Goal: Information Seeking & Learning: Learn about a topic

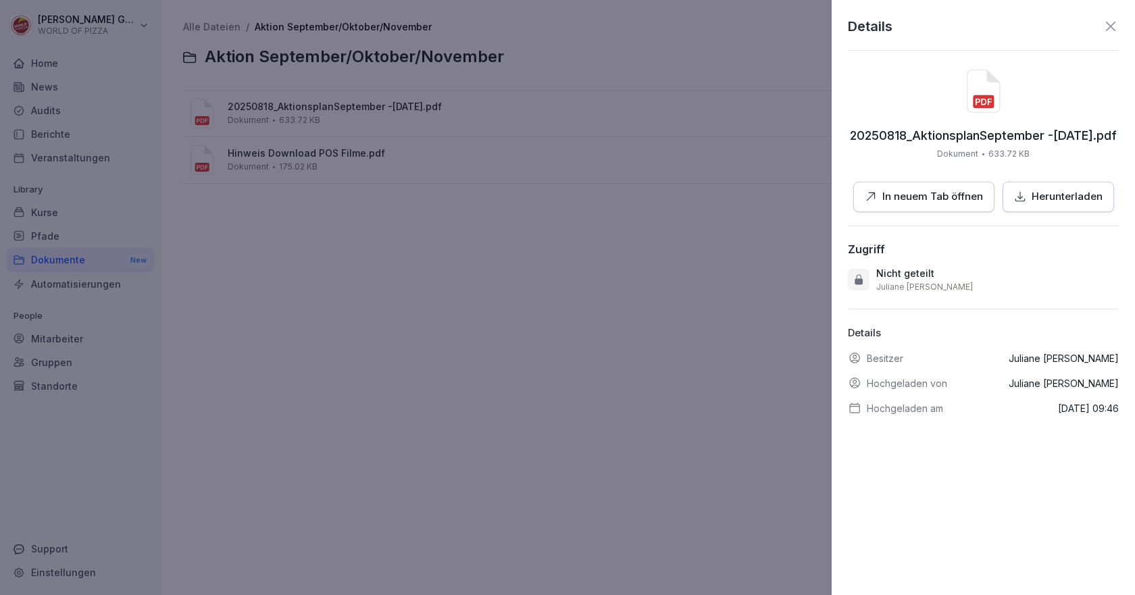
click at [1047, 200] on p "Herunterladen" at bounding box center [1066, 197] width 71 height 16
click at [629, 344] on div at bounding box center [567, 297] width 1135 height 595
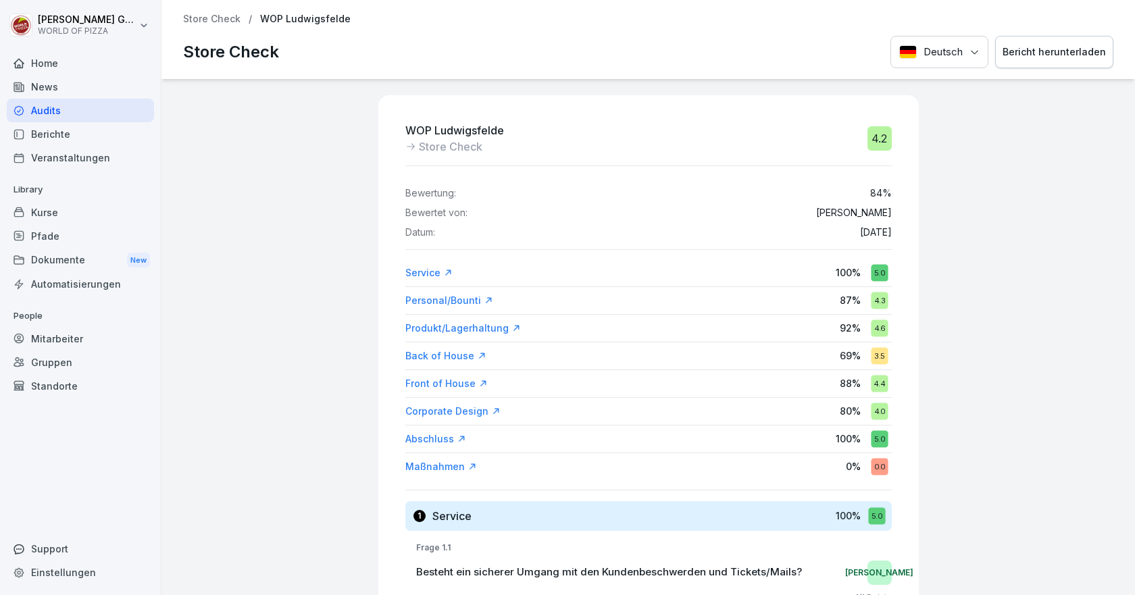
click at [969, 236] on div "WOP Ludwigsfelde Store Check 4.2 Bewertung: 84 % Bewertet von: [PERSON_NAME] Da…" at bounding box center [647, 337] width 973 height 516
click at [1013, 53] on div "Bericht herunterladen" at bounding box center [1053, 52] width 103 height 15
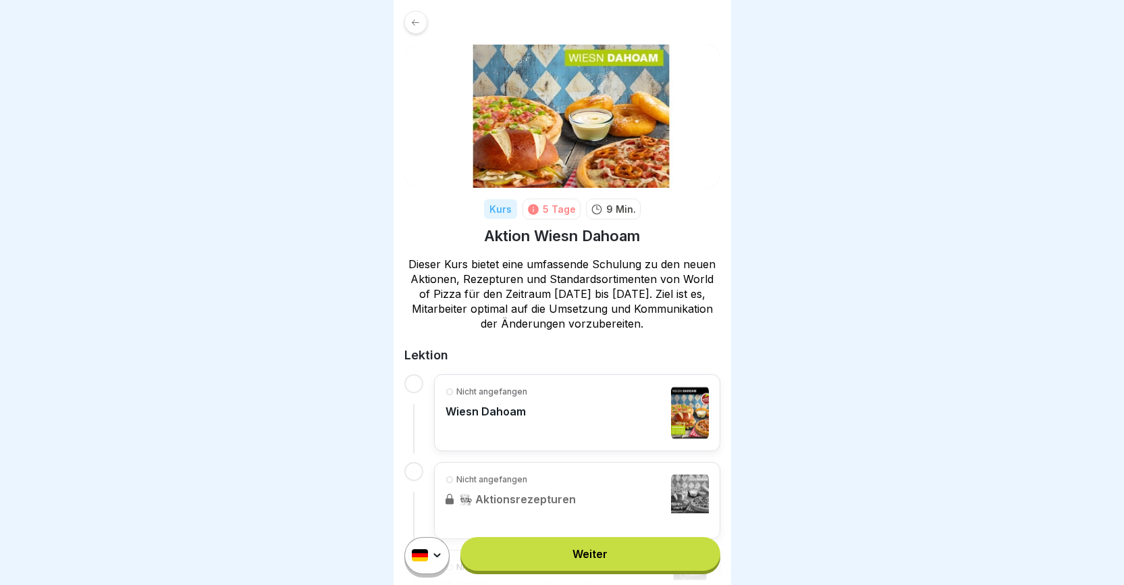
click at [580, 569] on link "Weiter" at bounding box center [590, 554] width 259 height 34
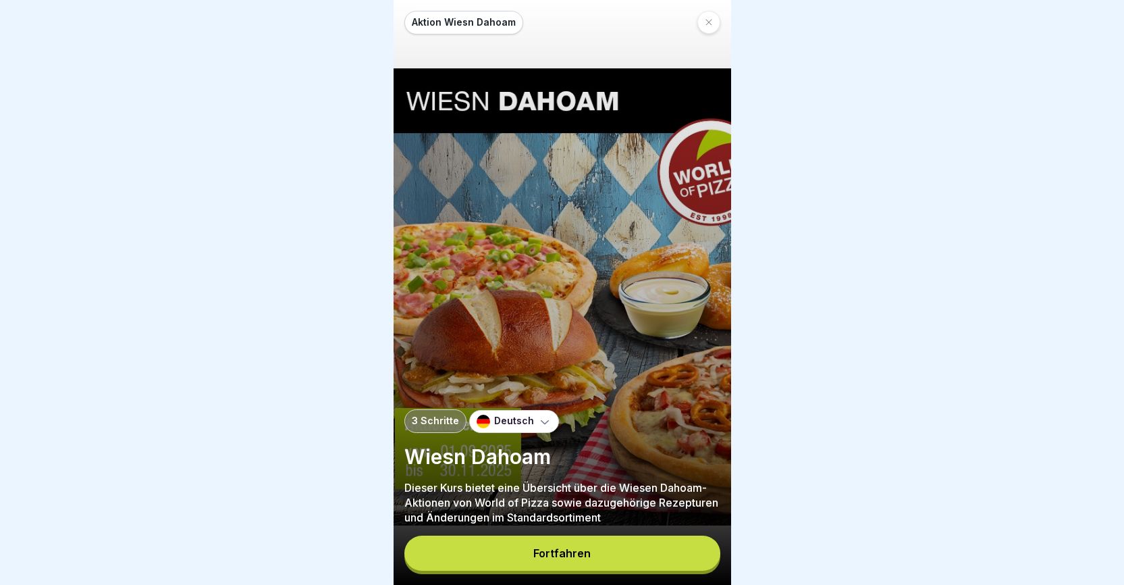
click at [560, 559] on div "Fortfahren" at bounding box center [562, 553] width 57 height 12
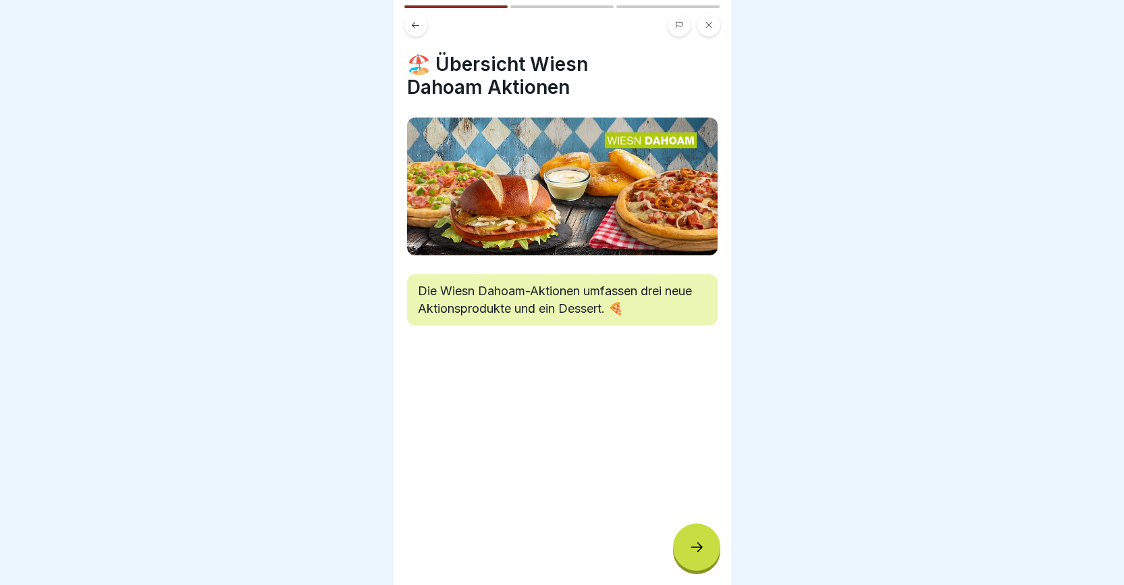
click at [690, 555] on icon at bounding box center [697, 547] width 16 height 16
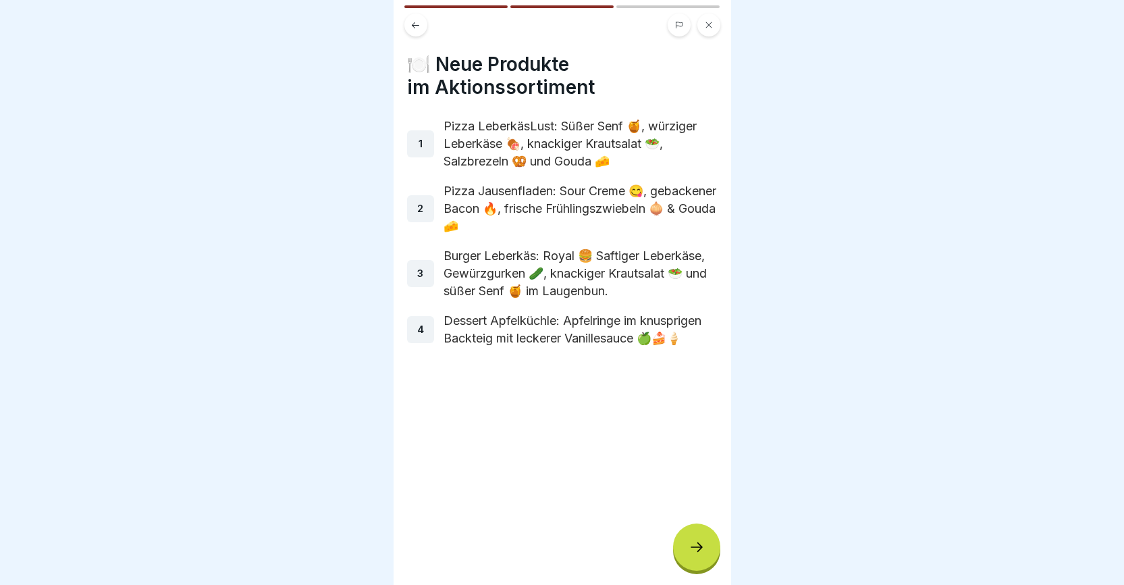
click at [700, 552] on icon at bounding box center [697, 546] width 12 height 9
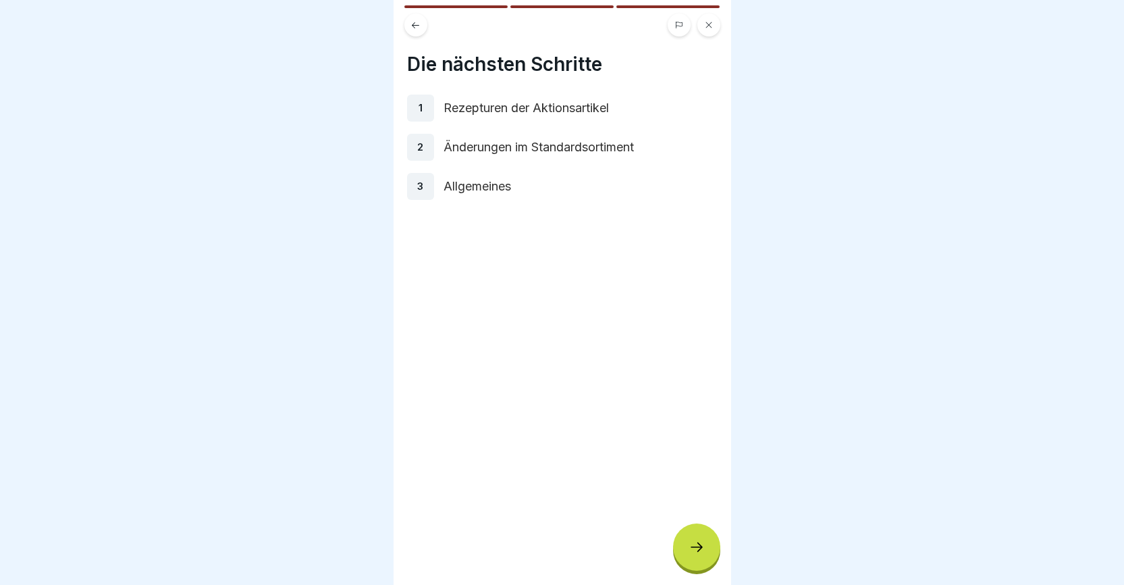
click at [700, 552] on icon at bounding box center [697, 546] width 12 height 9
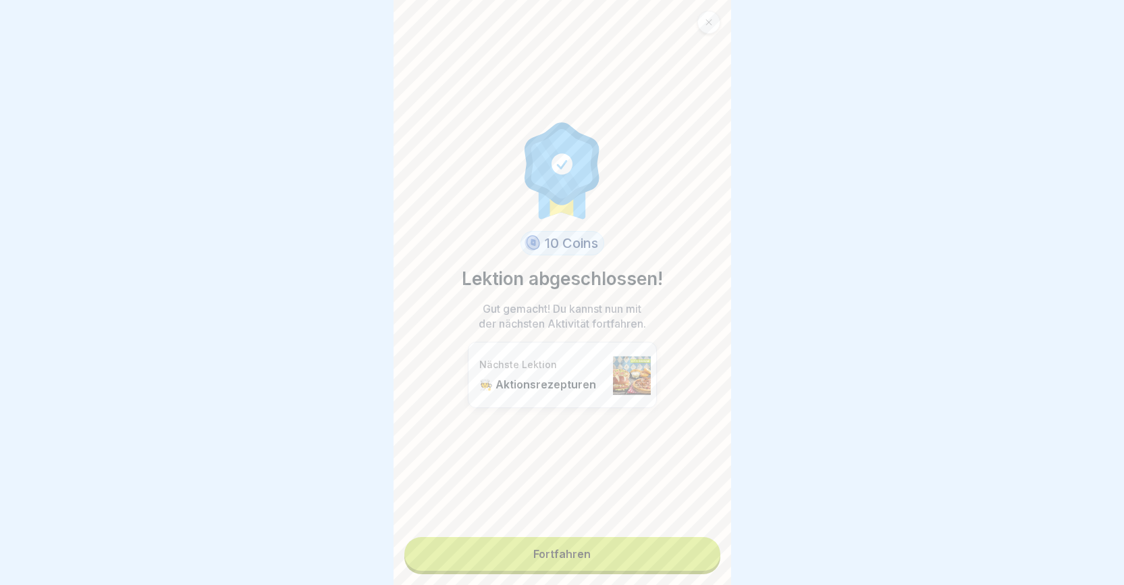
click at [581, 555] on link "Fortfahren" at bounding box center [563, 554] width 316 height 34
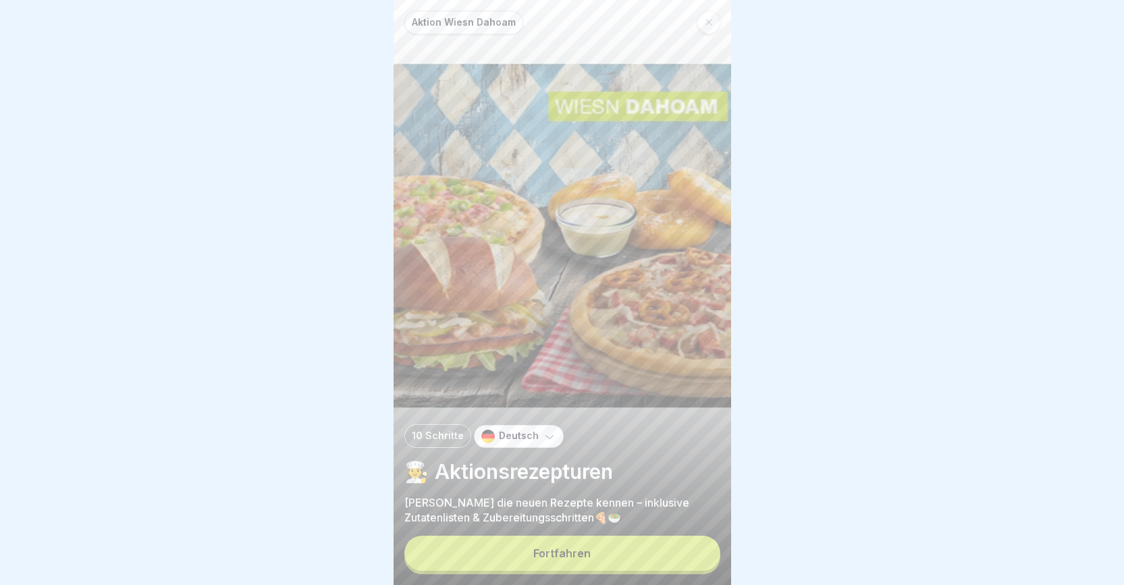
click at [580, 559] on div "Fortfahren" at bounding box center [562, 553] width 57 height 12
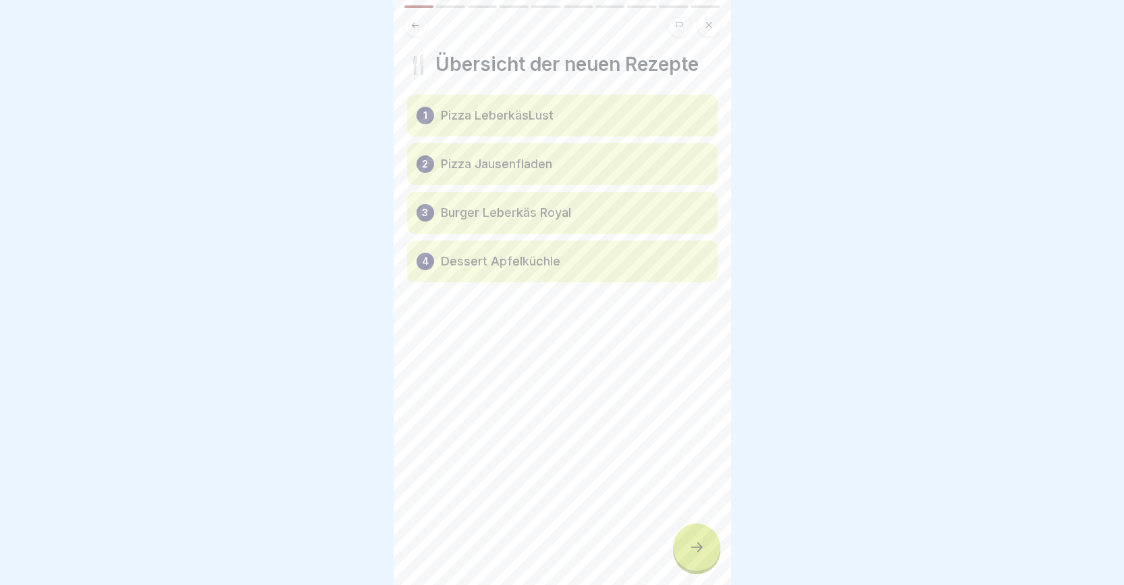
click at [702, 555] on icon at bounding box center [697, 547] width 16 height 16
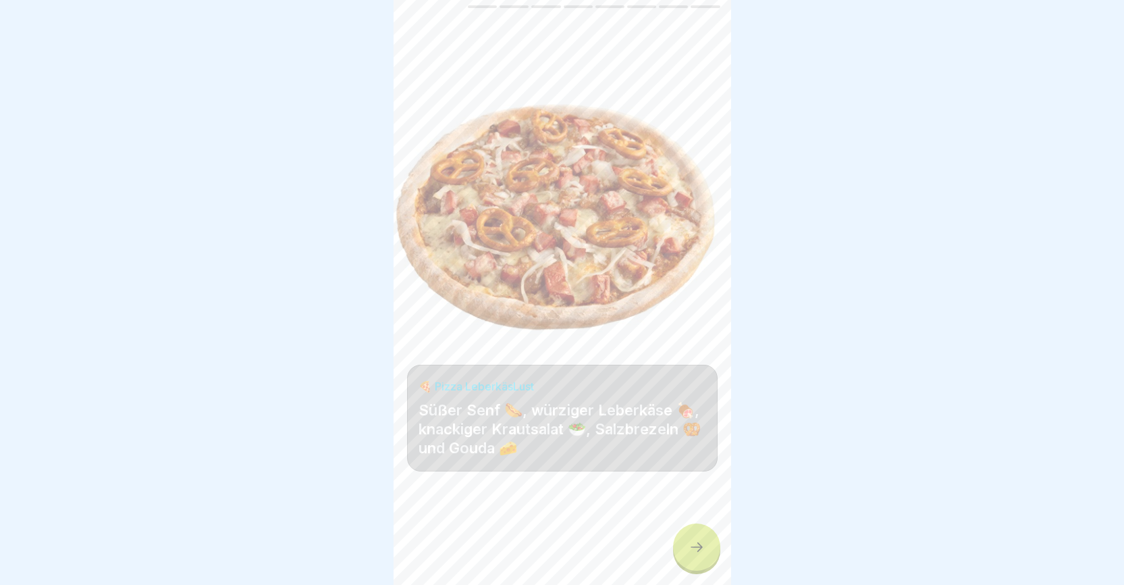
click at [702, 555] on icon at bounding box center [697, 547] width 16 height 16
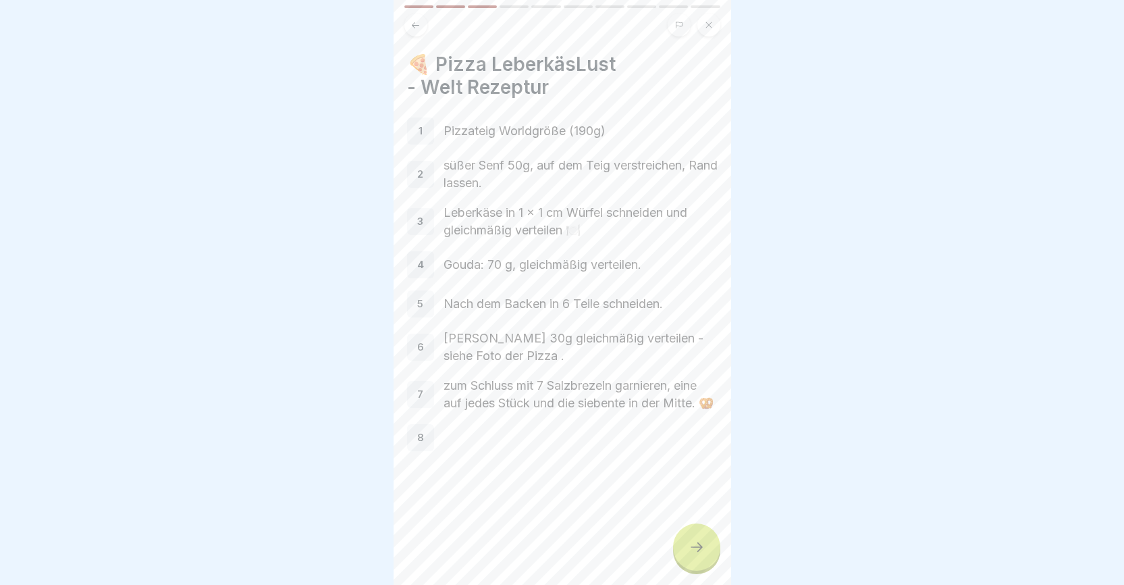
click at [702, 555] on icon at bounding box center [697, 547] width 16 height 16
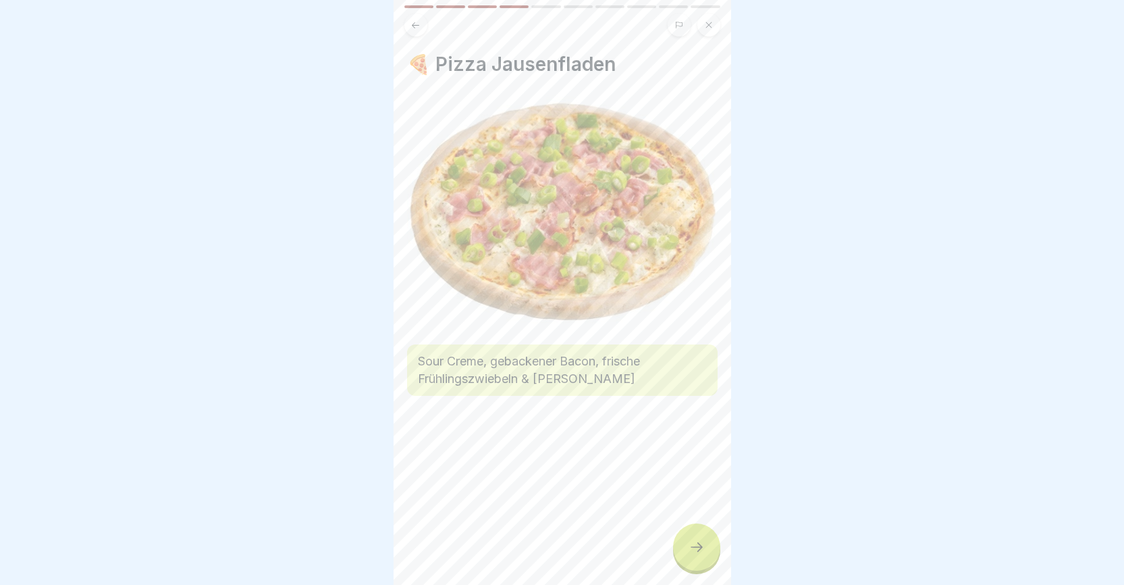
click at [702, 555] on icon at bounding box center [697, 547] width 16 height 16
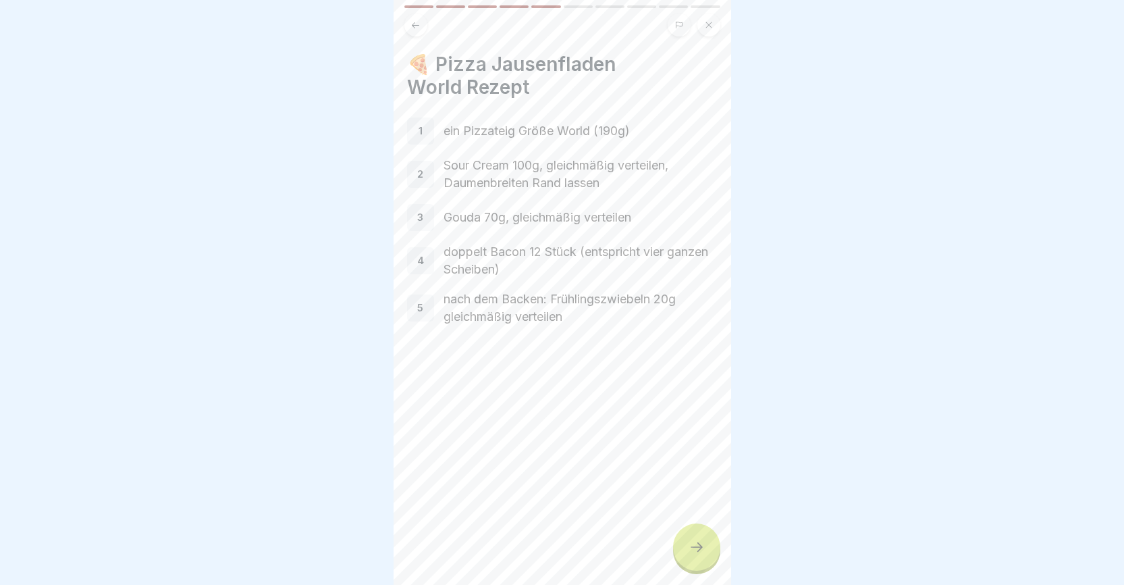
click at [702, 555] on icon at bounding box center [697, 547] width 16 height 16
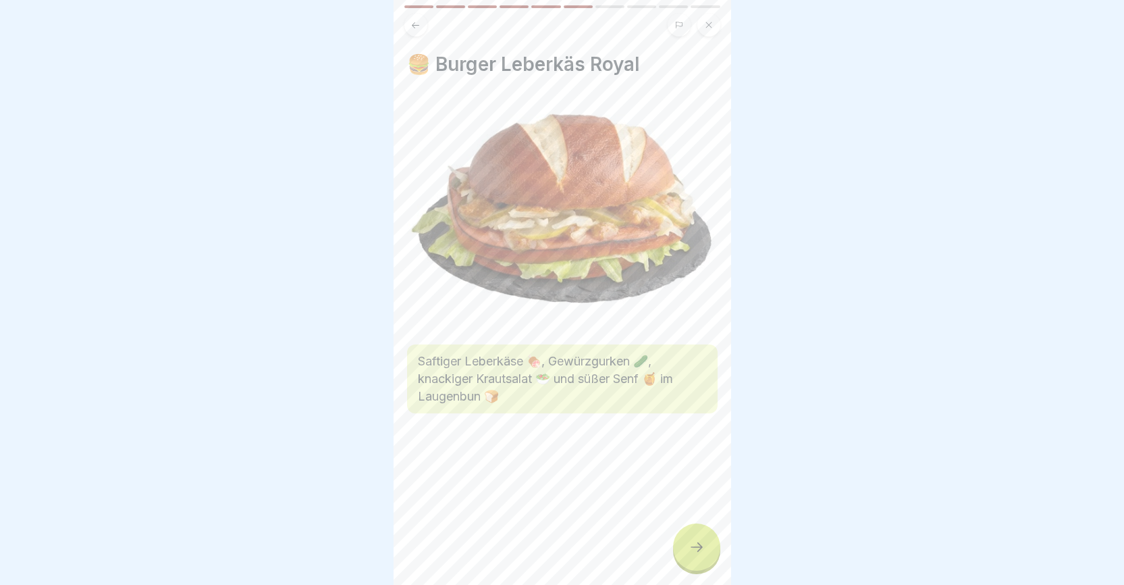
click at [702, 555] on icon at bounding box center [697, 547] width 16 height 16
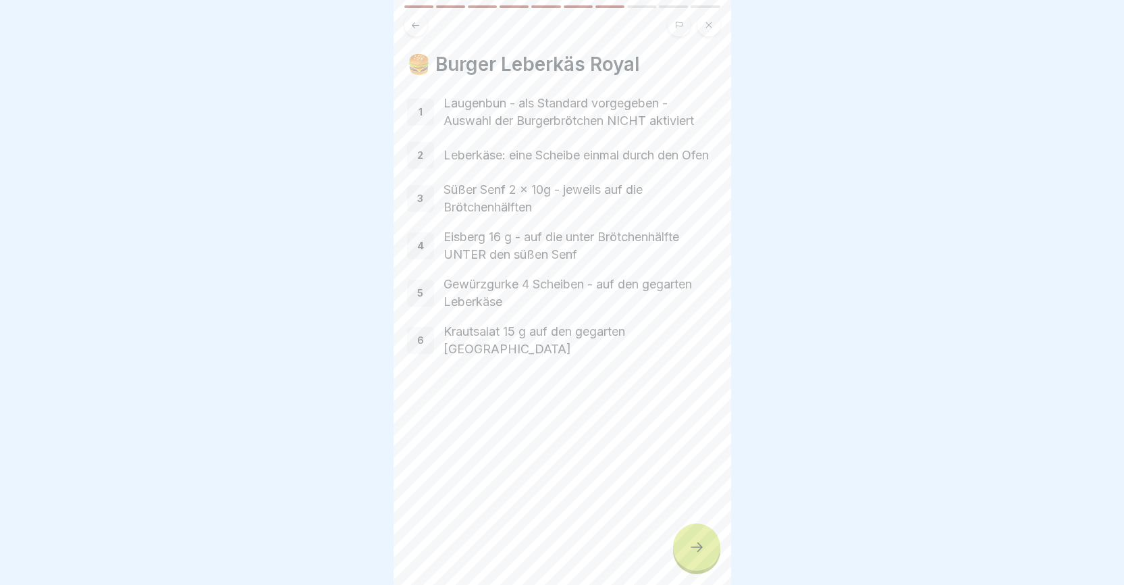
click at [702, 555] on icon at bounding box center [697, 547] width 16 height 16
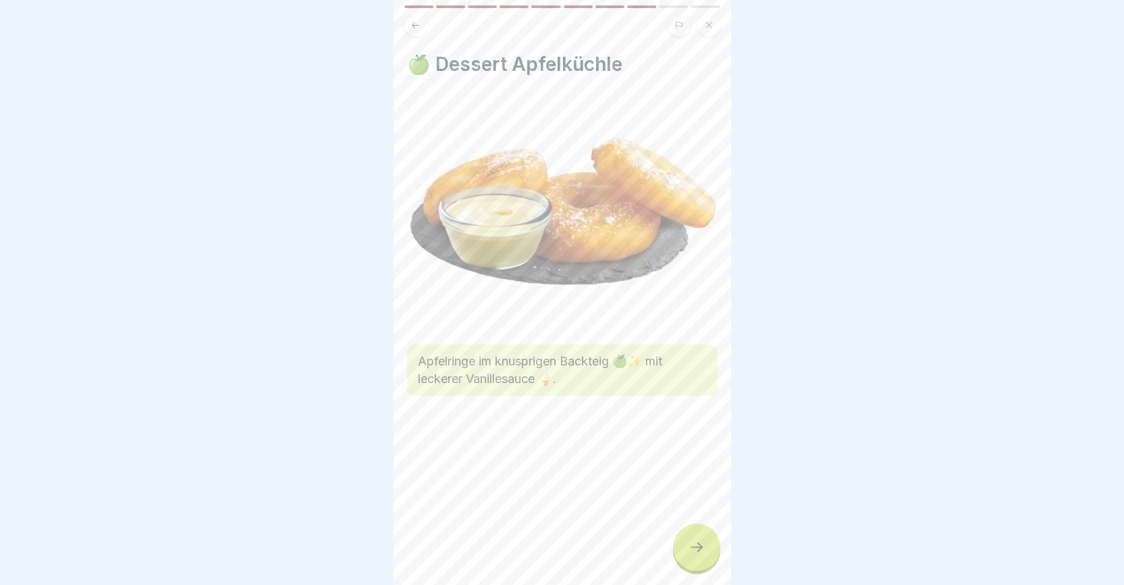
click at [702, 555] on icon at bounding box center [697, 547] width 16 height 16
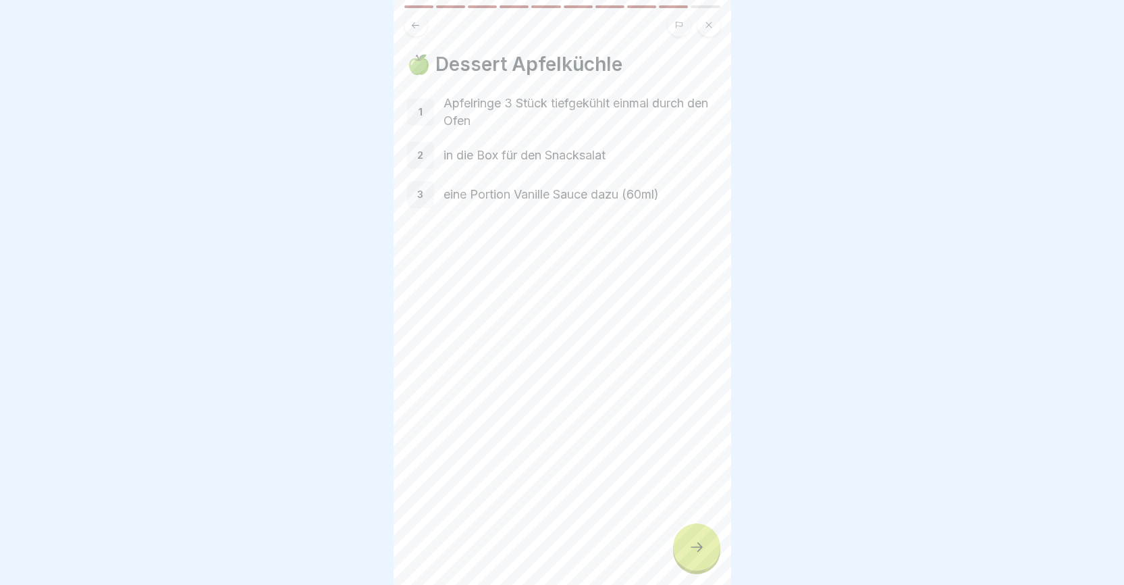
click at [702, 555] on icon at bounding box center [697, 547] width 16 height 16
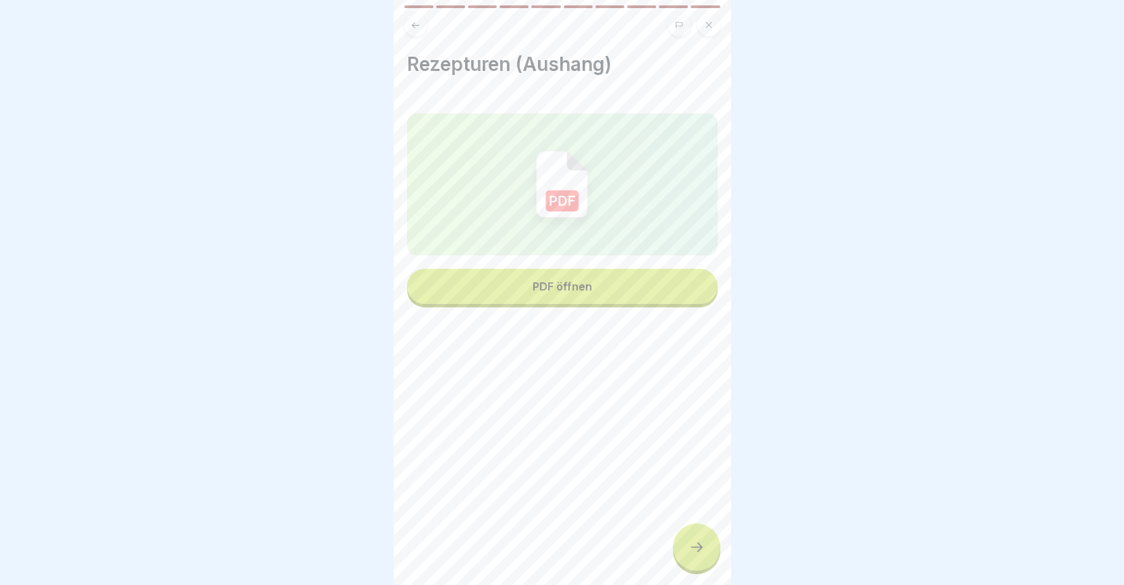
click at [560, 290] on div "PDF öffnen" at bounding box center [562, 286] width 59 height 12
click at [701, 555] on icon at bounding box center [697, 547] width 16 height 16
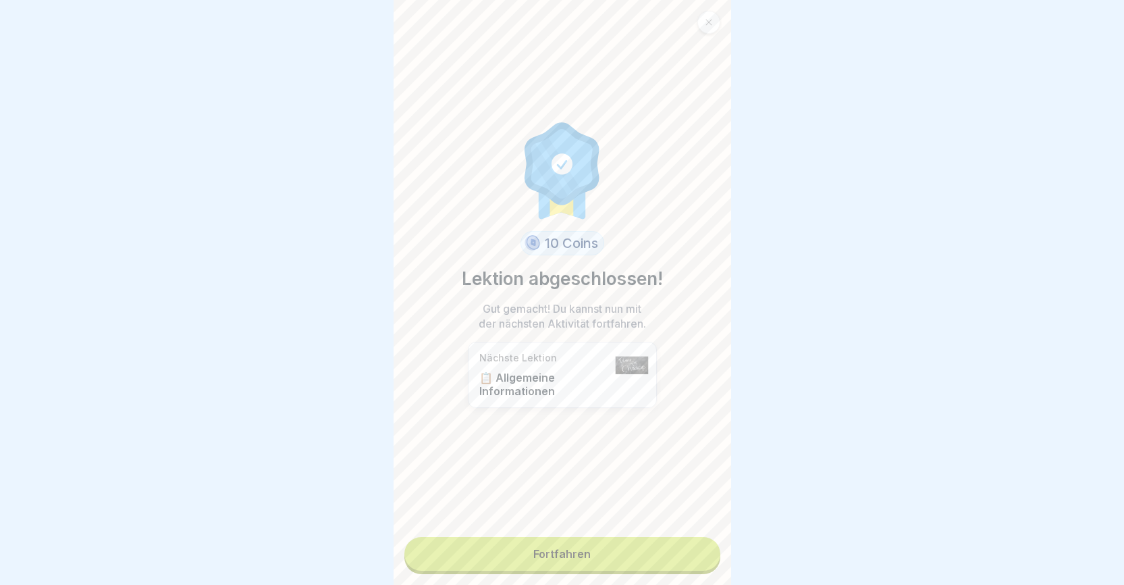
click at [560, 556] on link "Fortfahren" at bounding box center [563, 554] width 316 height 34
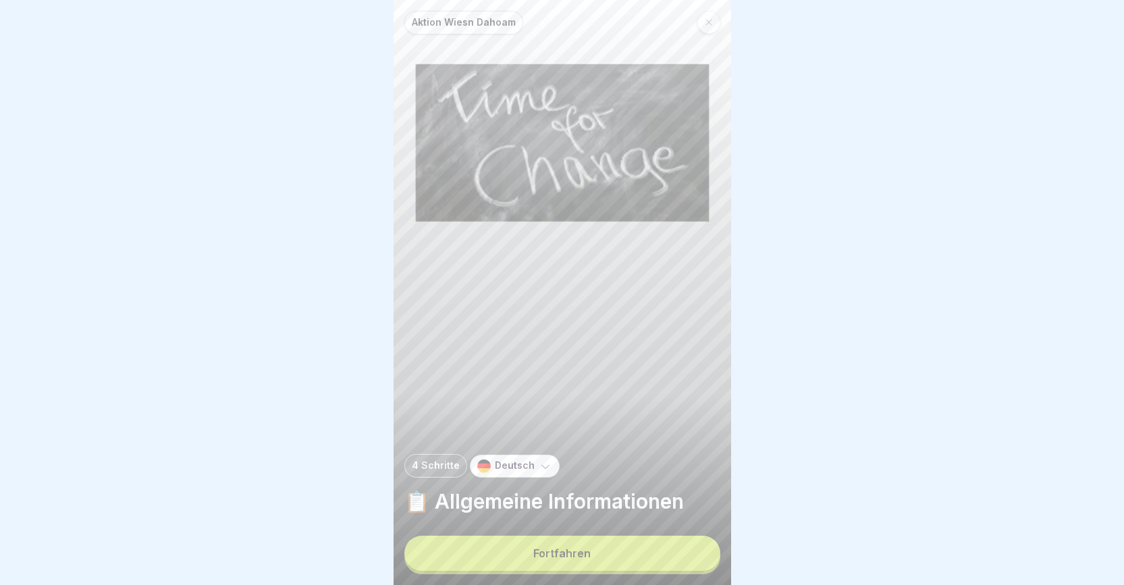
click at [565, 559] on div "Fortfahren" at bounding box center [562, 553] width 57 height 12
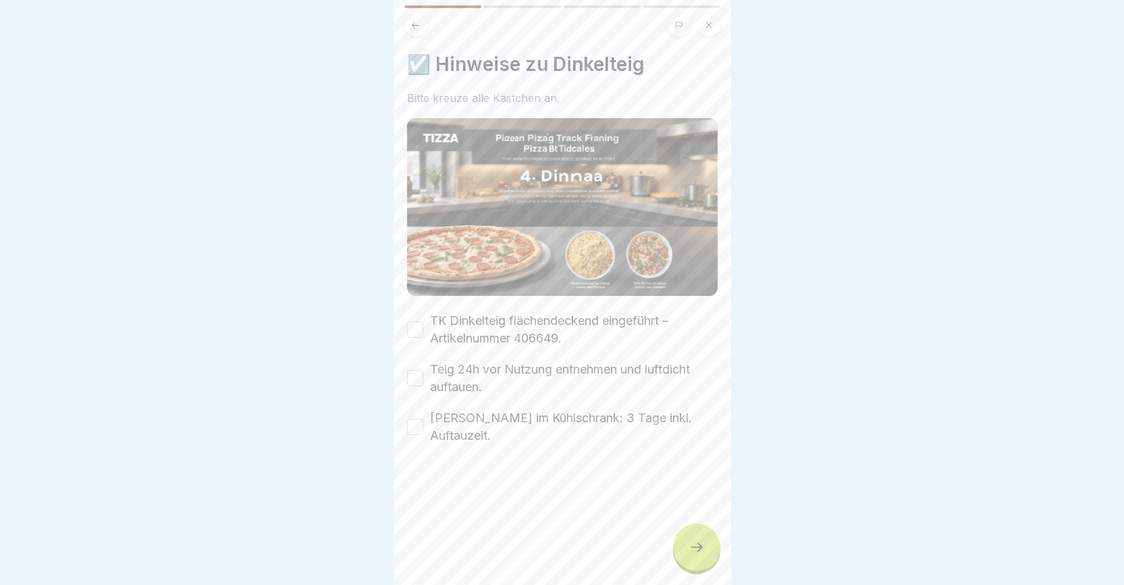
click at [417, 375] on button "Teig 24h vor Nutzung entnehmen und luftdicht auftauen." at bounding box center [415, 378] width 16 height 16
click at [421, 425] on button "Maximale Lagerdauer im Kühlschrank: 3 Tage inkl. Auftauzeit." at bounding box center [415, 427] width 16 height 16
click at [700, 552] on icon at bounding box center [697, 546] width 12 height 9
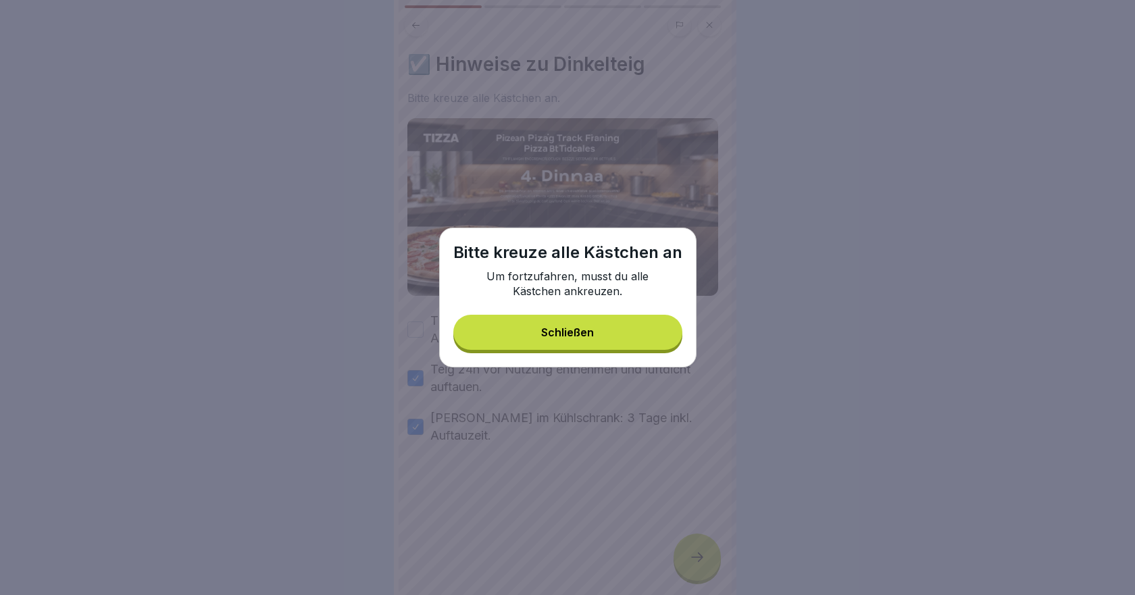
click at [588, 332] on div "Schließen" at bounding box center [567, 332] width 53 height 12
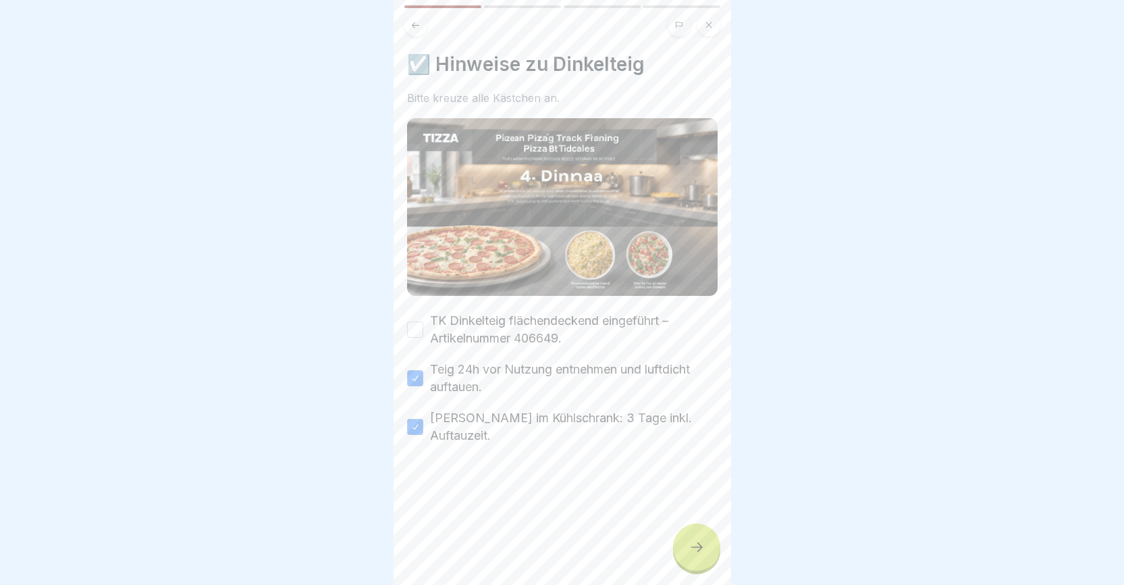
click at [415, 325] on button "TK Dinkelteig flächendeckend eingeführt – Artikelnummer 406649." at bounding box center [415, 329] width 16 height 16
click at [689, 555] on icon at bounding box center [697, 547] width 16 height 16
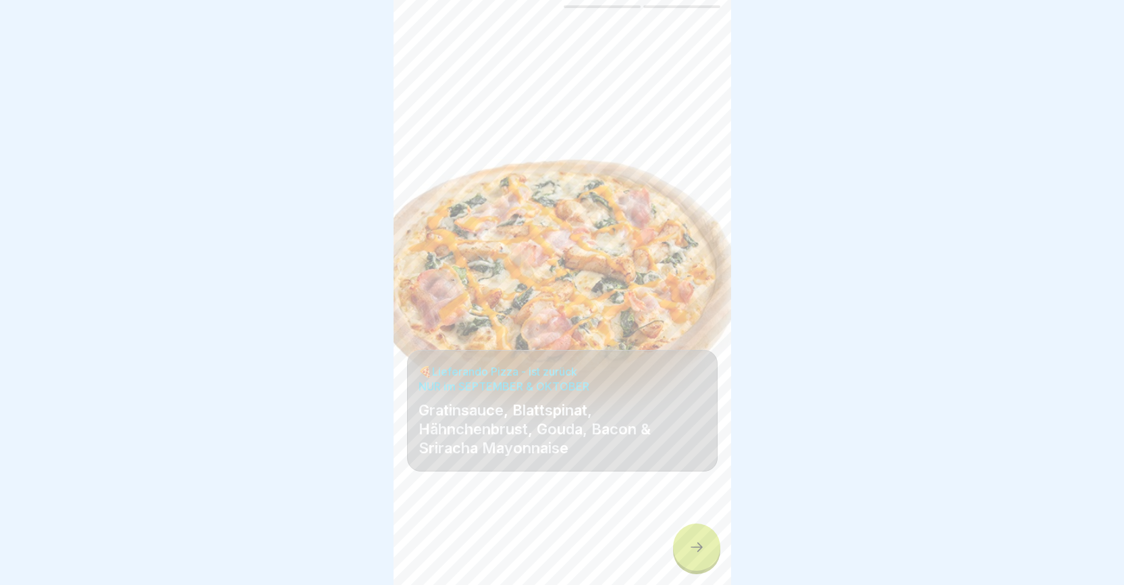
click at [692, 555] on icon at bounding box center [697, 547] width 16 height 16
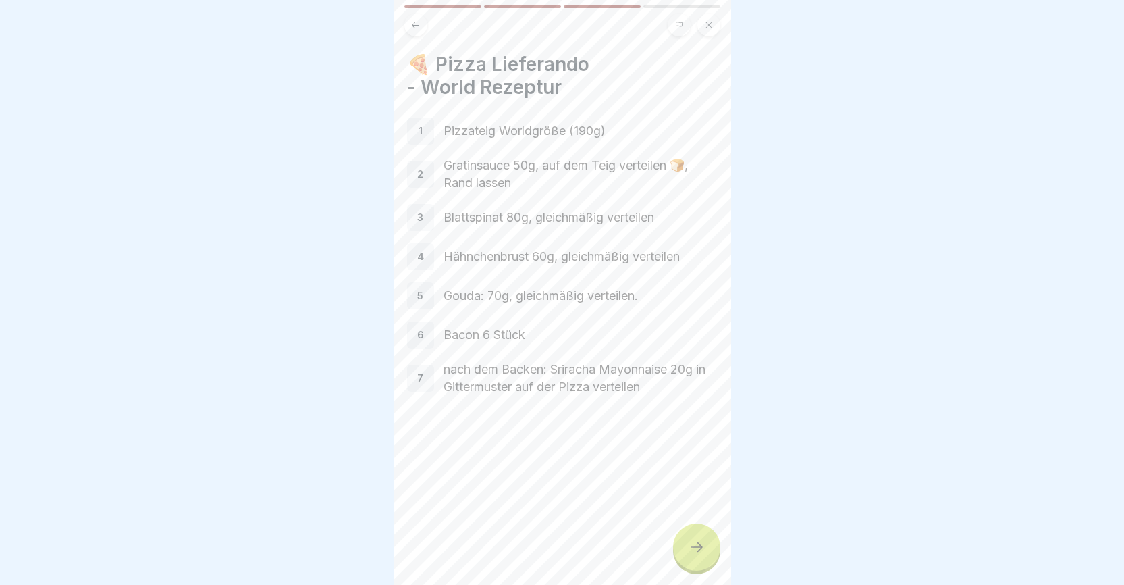
click at [692, 555] on icon at bounding box center [697, 547] width 16 height 16
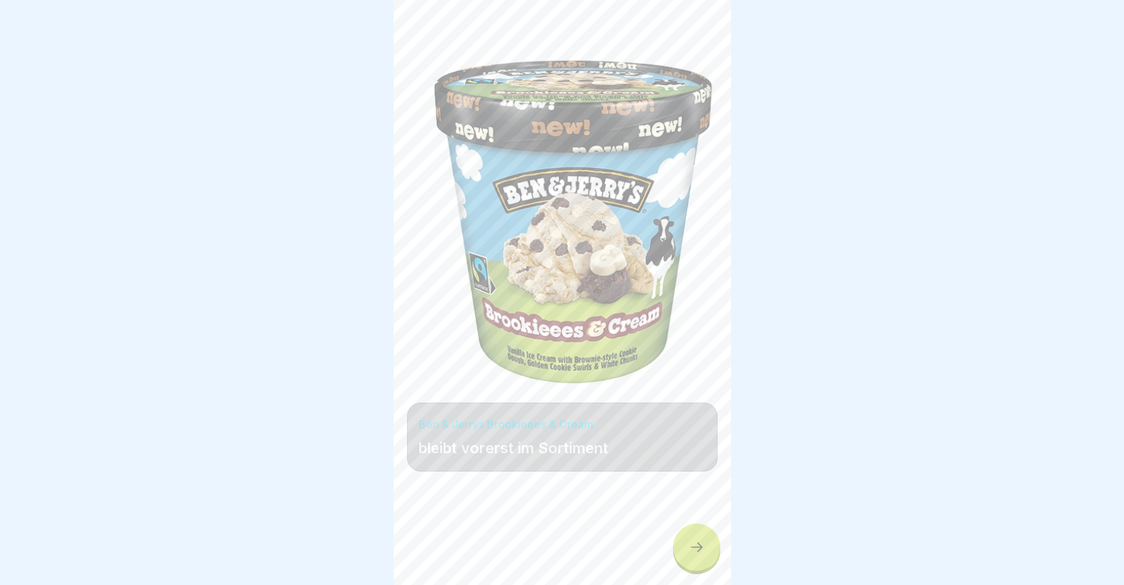
click at [692, 555] on icon at bounding box center [697, 547] width 16 height 16
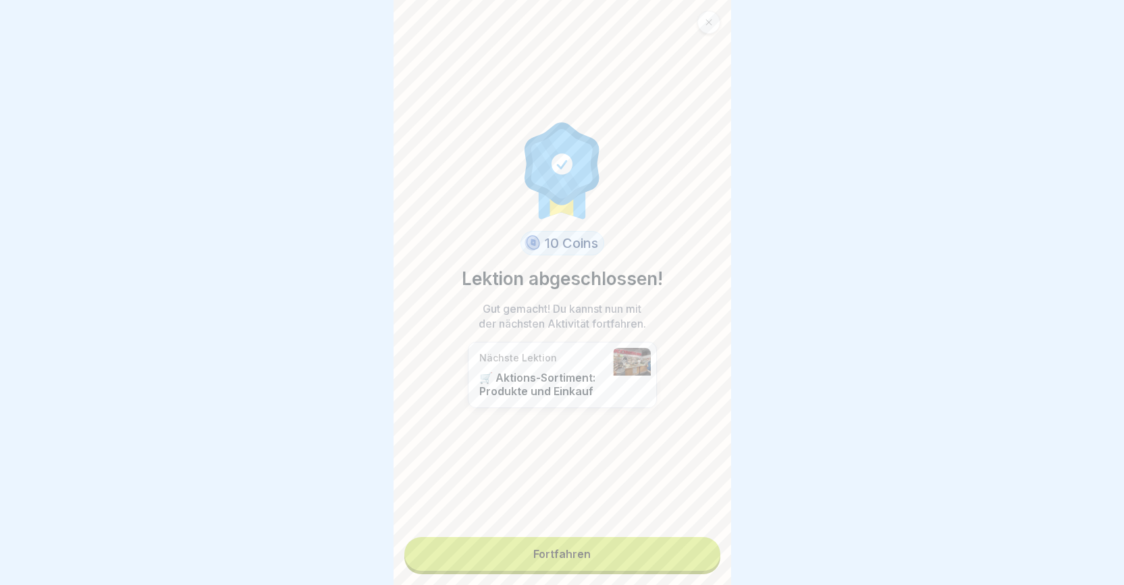
click at [606, 552] on link "Fortfahren" at bounding box center [563, 554] width 316 height 34
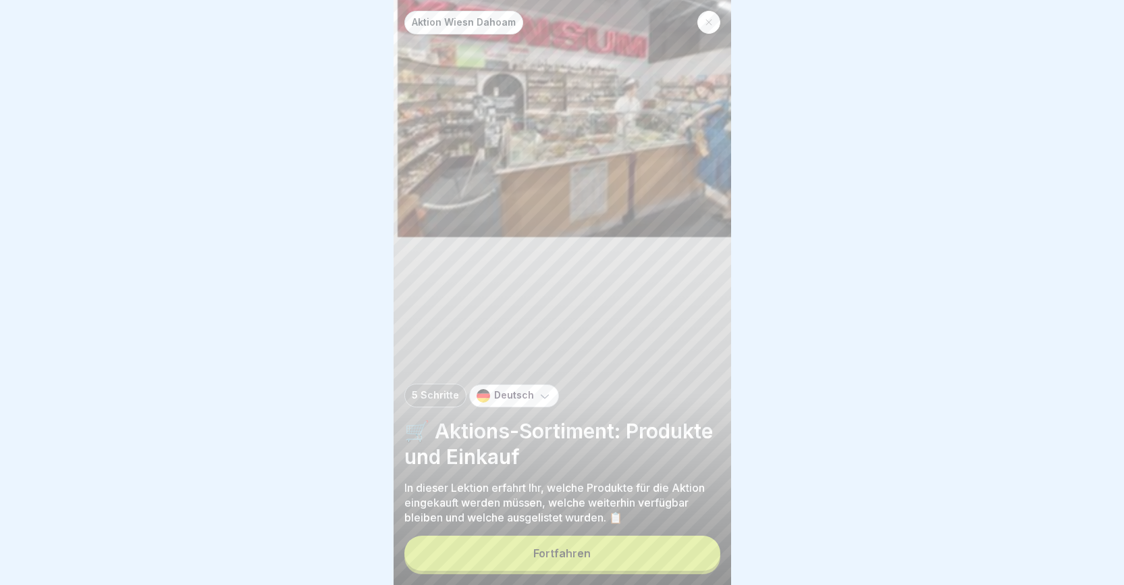
click at [599, 558] on button "Fortfahren" at bounding box center [563, 553] width 316 height 35
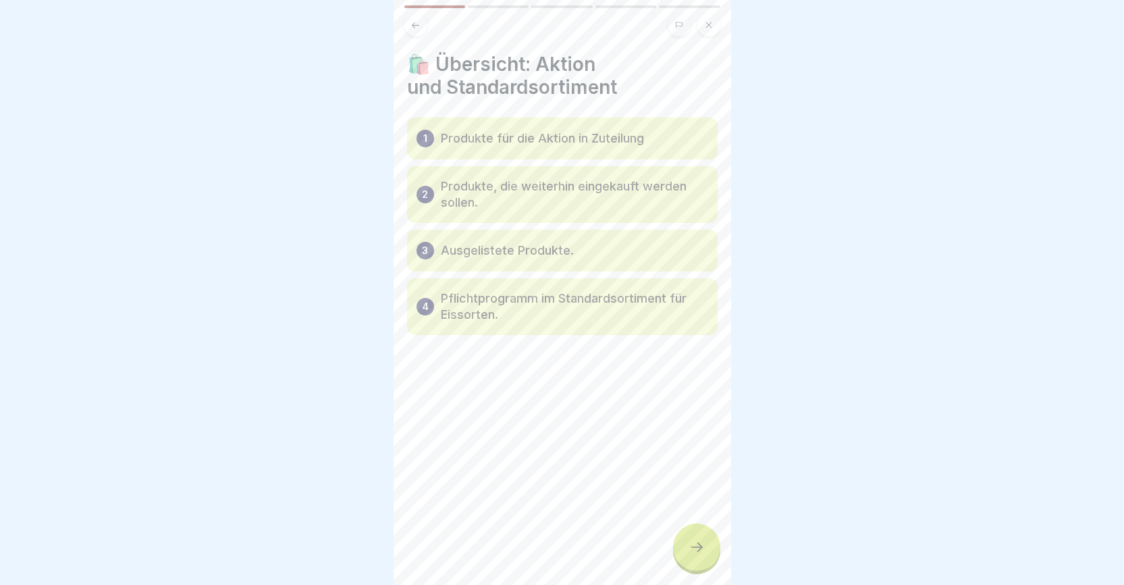
click at [691, 552] on icon at bounding box center [697, 547] width 16 height 16
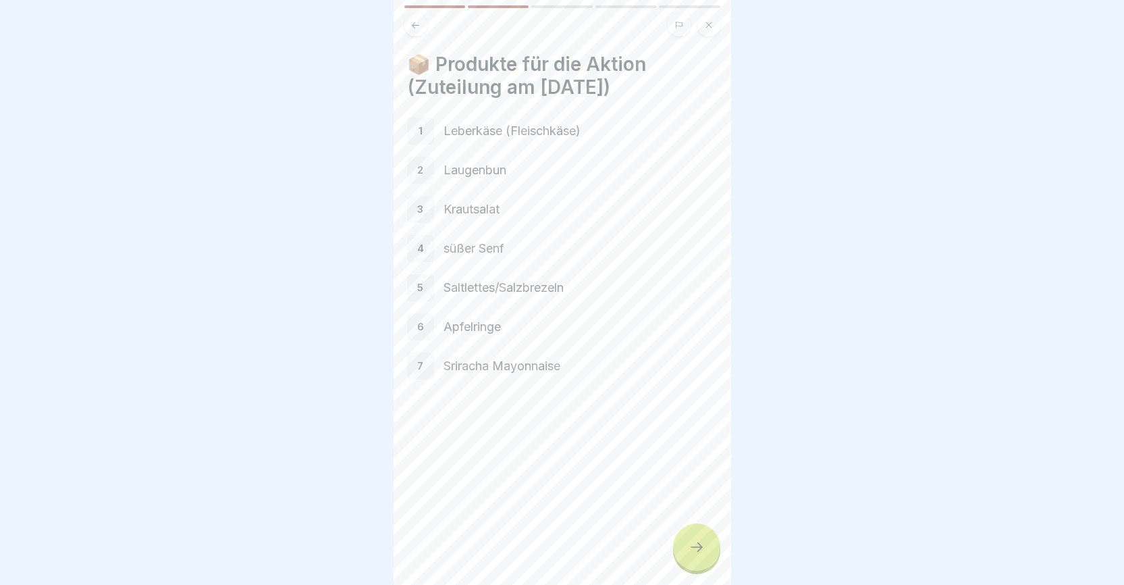
click at [695, 555] on icon at bounding box center [697, 547] width 16 height 16
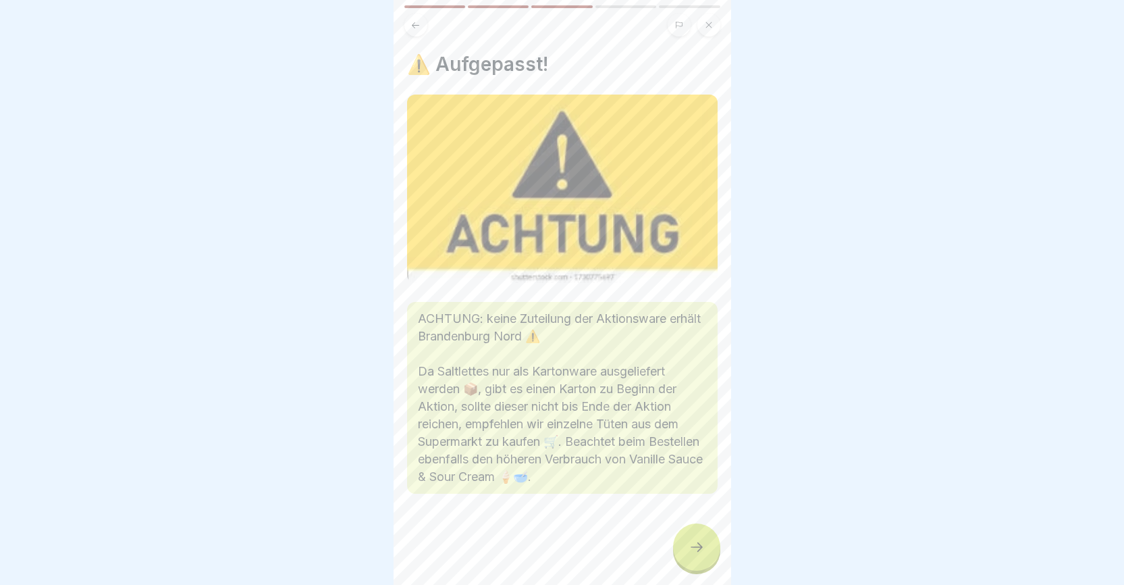
click at [695, 555] on icon at bounding box center [697, 547] width 16 height 16
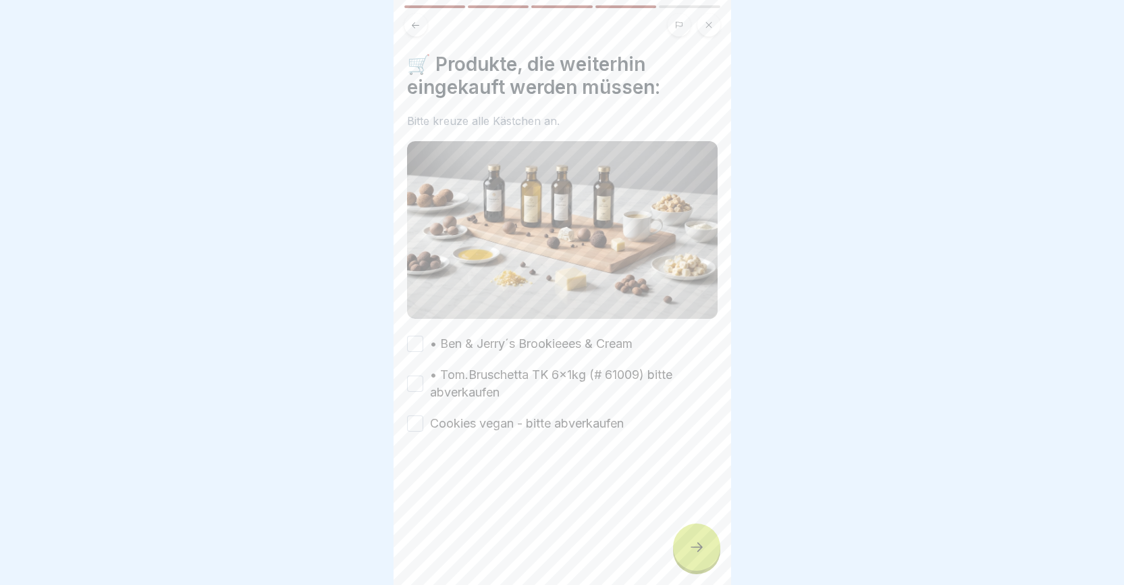
click at [420, 336] on button "• Ben & Jerry´s Brookieees & Cream" at bounding box center [415, 344] width 16 height 16
click at [415, 378] on button "• Tom.Bruschetta TK 6x1kg (# 61009) bitte abverkaufen" at bounding box center [415, 383] width 16 height 16
click at [417, 420] on button "Cookies vegan - bitte abverkaufen" at bounding box center [415, 423] width 16 height 16
click at [702, 555] on icon at bounding box center [697, 547] width 16 height 16
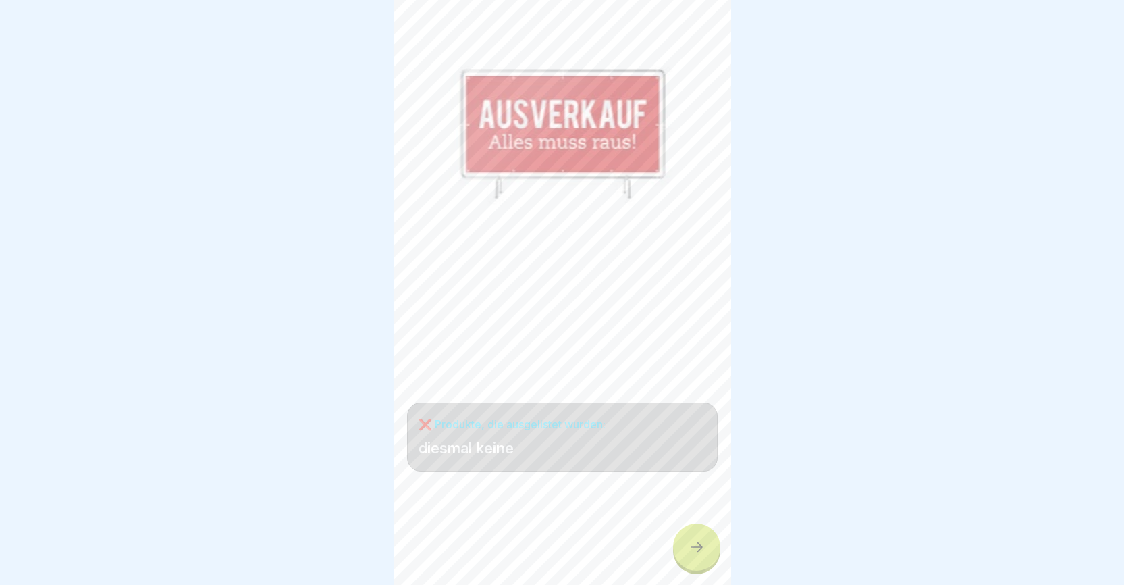
click at [702, 555] on icon at bounding box center [697, 547] width 16 height 16
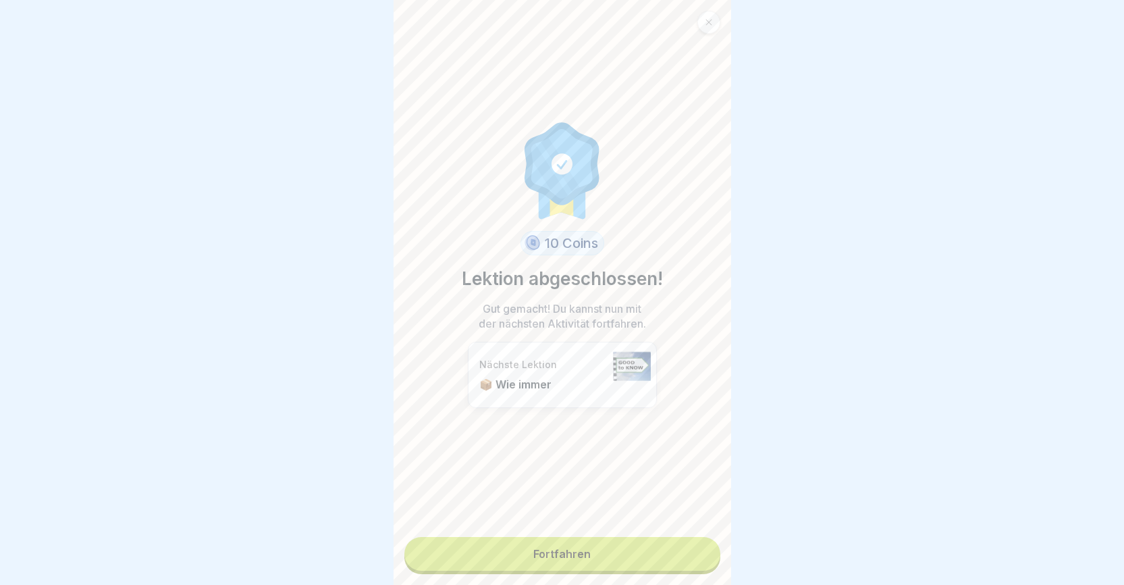
click at [622, 560] on link "Fortfahren" at bounding box center [563, 554] width 316 height 34
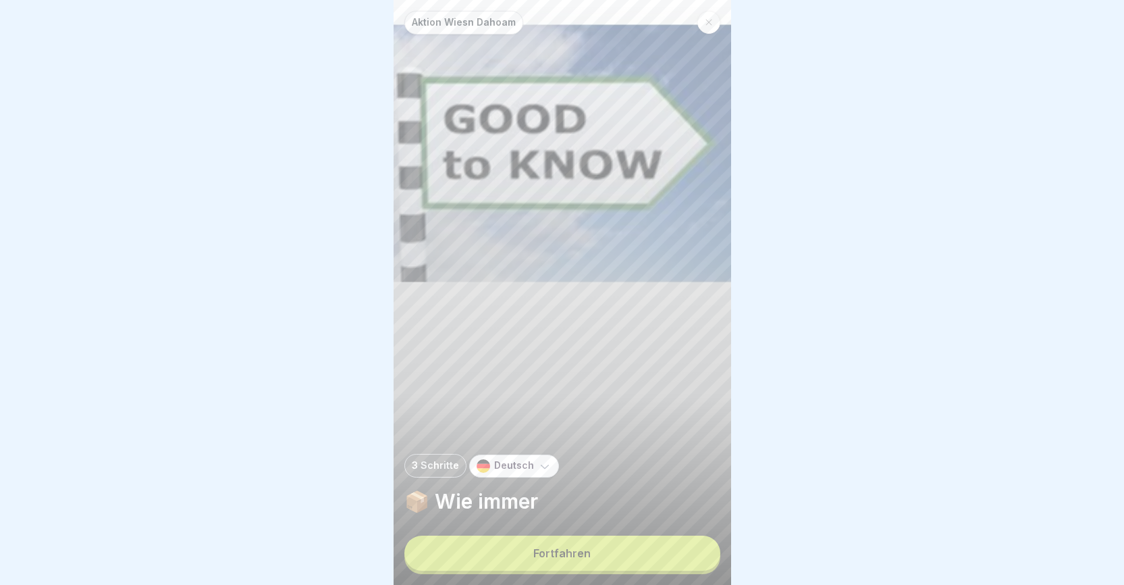
click at [617, 560] on button "Fortfahren" at bounding box center [563, 553] width 316 height 35
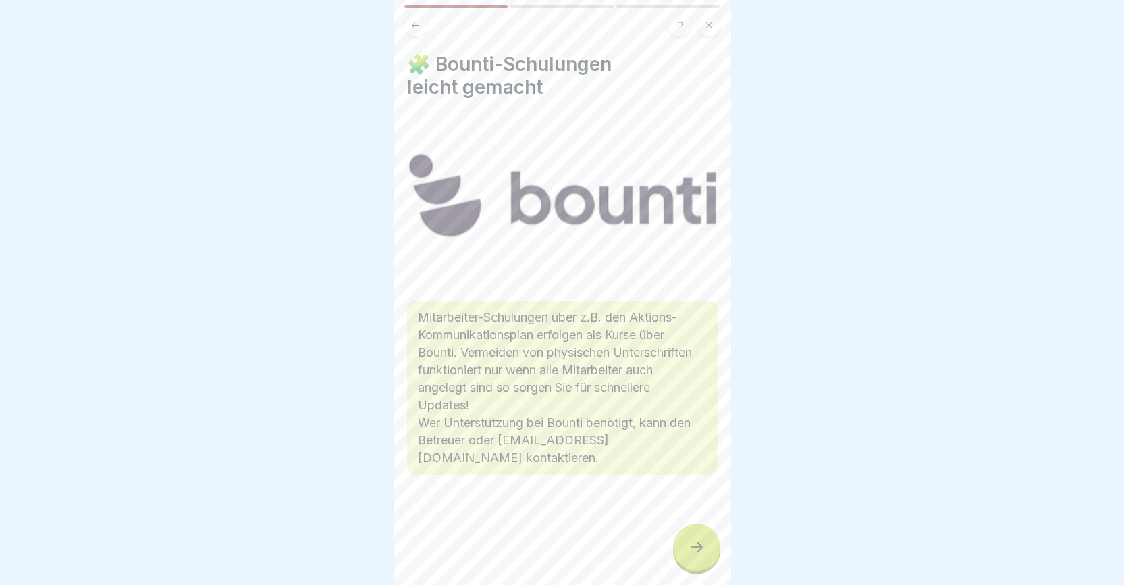
click at [707, 559] on div at bounding box center [696, 546] width 47 height 47
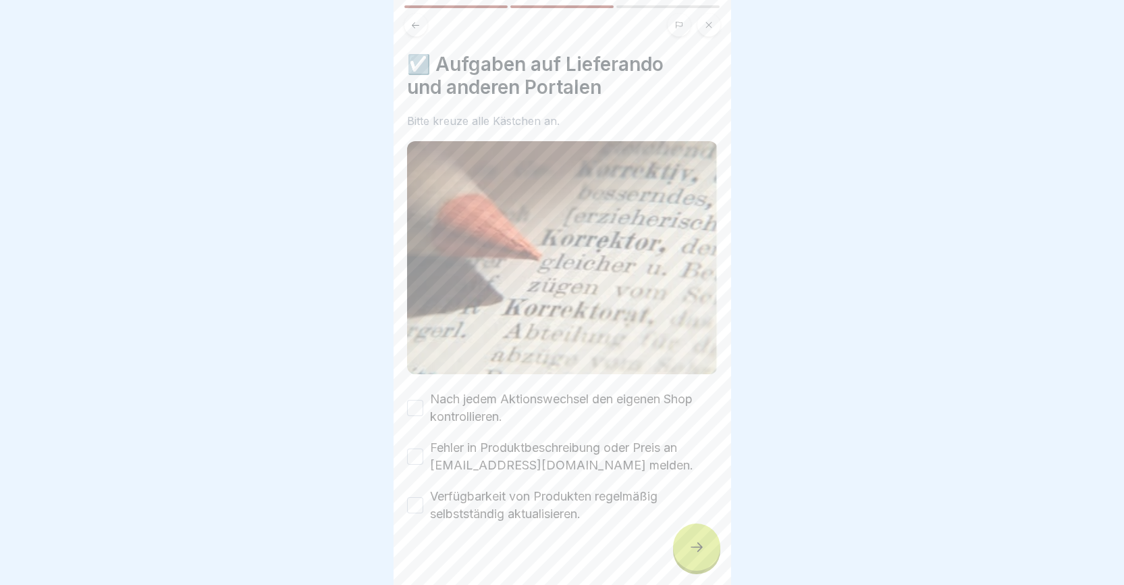
click at [706, 559] on div at bounding box center [696, 546] width 47 height 47
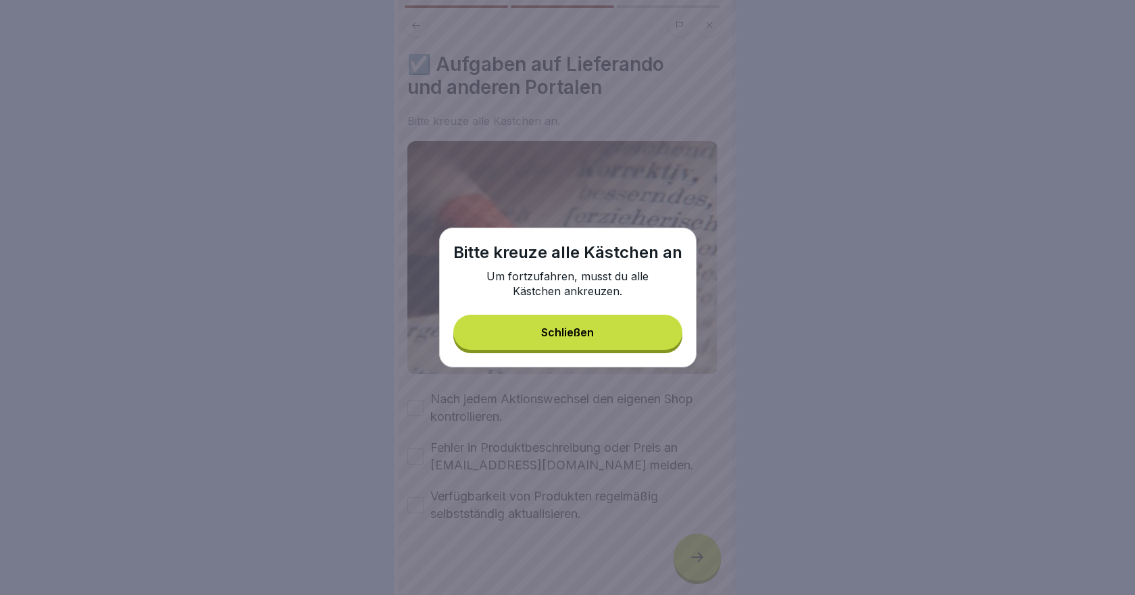
click at [578, 322] on button "Schließen" at bounding box center [567, 332] width 229 height 35
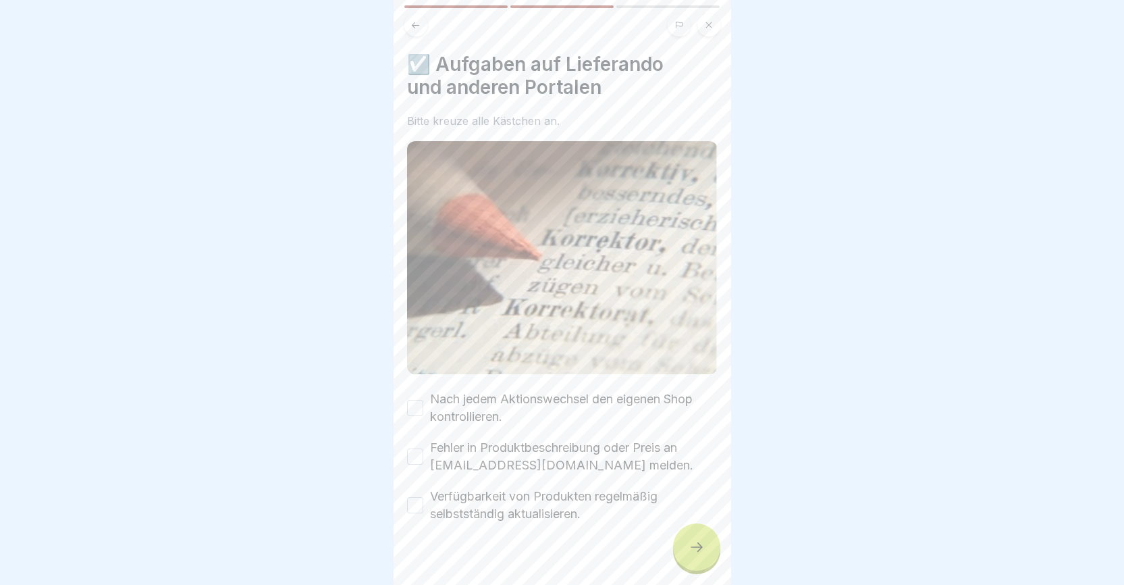
click at [421, 403] on button "Nach jedem Aktionswechsel den eigenen Shop kontrollieren." at bounding box center [415, 408] width 16 height 16
click at [416, 448] on button "Fehler in Produktbeschreibung oder Preis an portale@world-of-pizza.de melden." at bounding box center [415, 456] width 16 height 16
click at [413, 497] on button "Verfügbarkeit von Produkten regelmäßig selbstständig aktualisieren." at bounding box center [415, 505] width 16 height 16
click at [685, 552] on div at bounding box center [696, 546] width 47 height 47
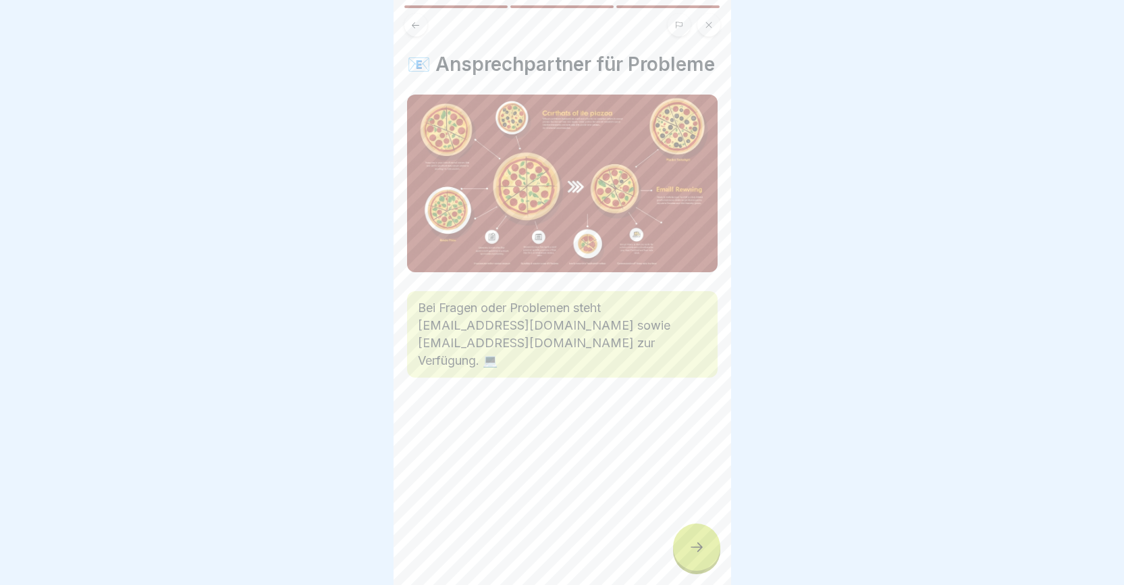
click at [692, 555] on icon at bounding box center [697, 547] width 16 height 16
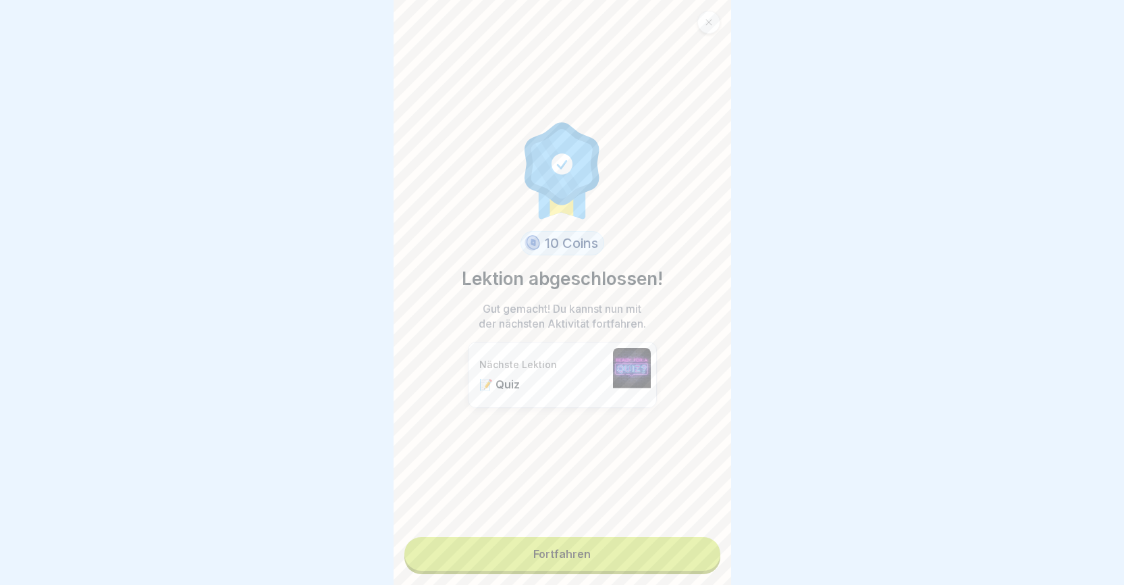
click at [603, 565] on link "Fortfahren" at bounding box center [563, 554] width 316 height 34
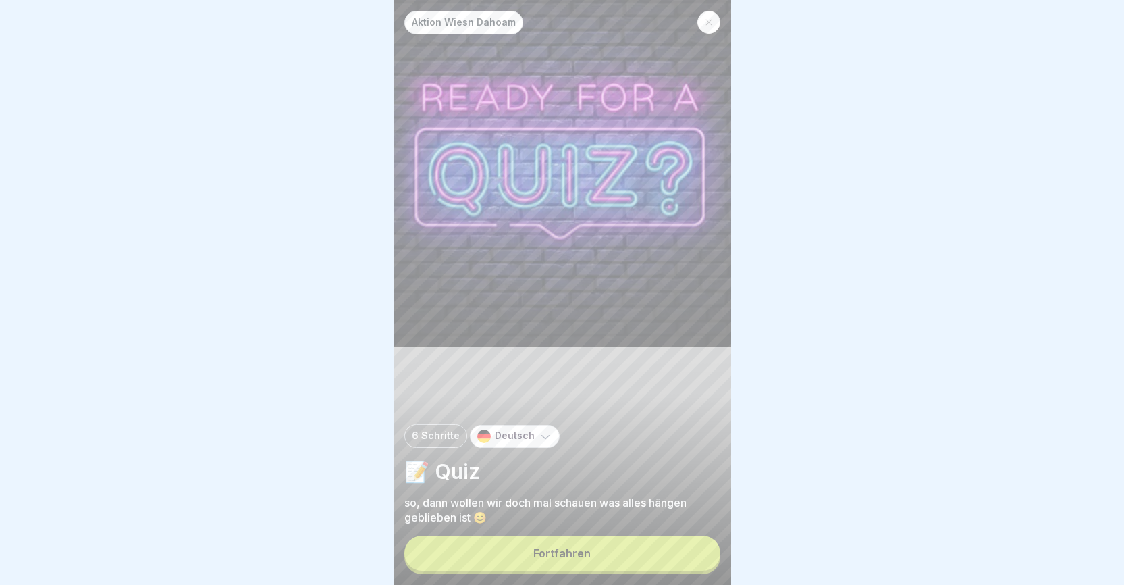
click at [603, 565] on button "Fortfahren" at bounding box center [563, 553] width 316 height 35
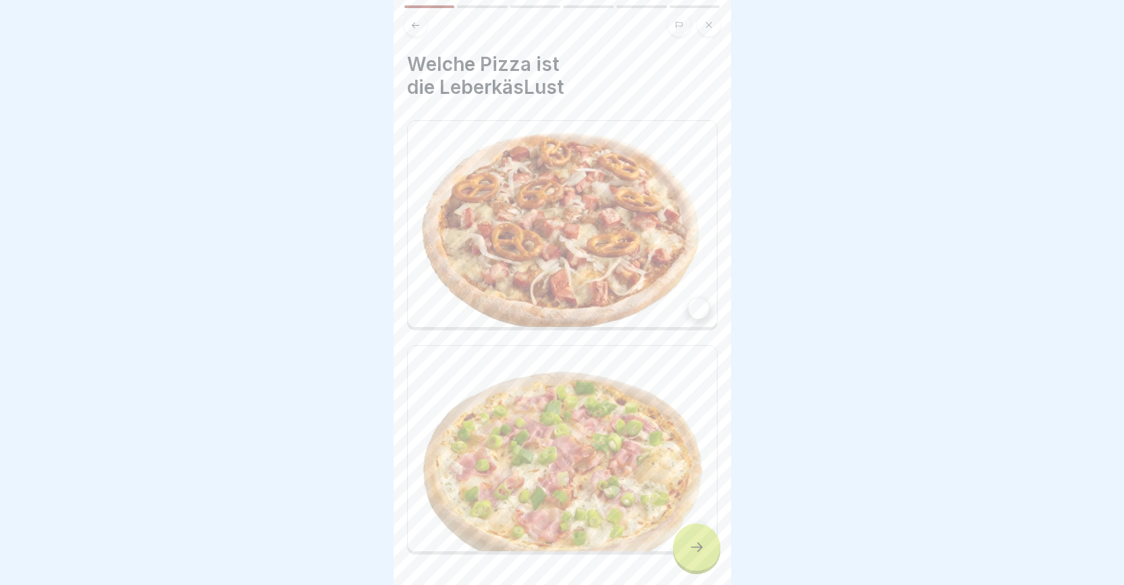
scroll to position [41, 0]
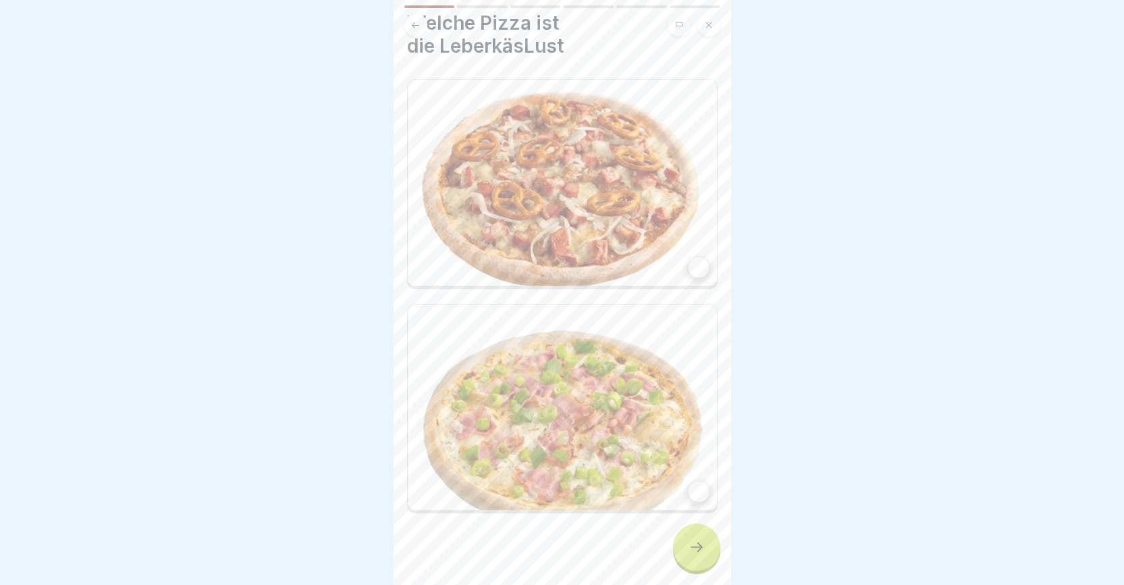
click at [692, 555] on icon at bounding box center [697, 547] width 16 height 16
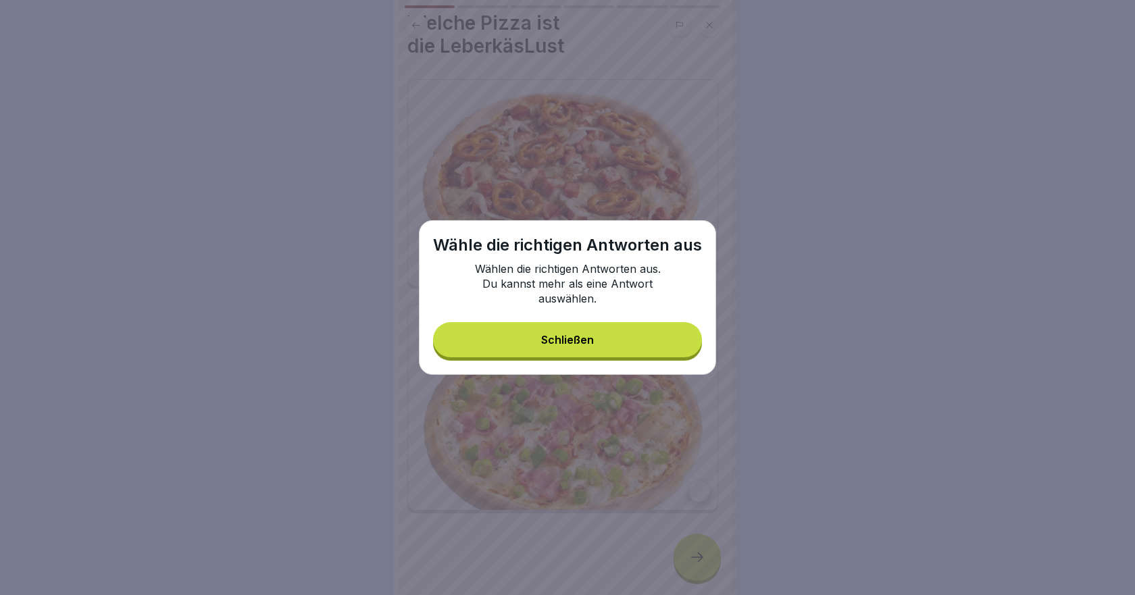
click at [577, 329] on button "Schließen" at bounding box center [567, 339] width 269 height 35
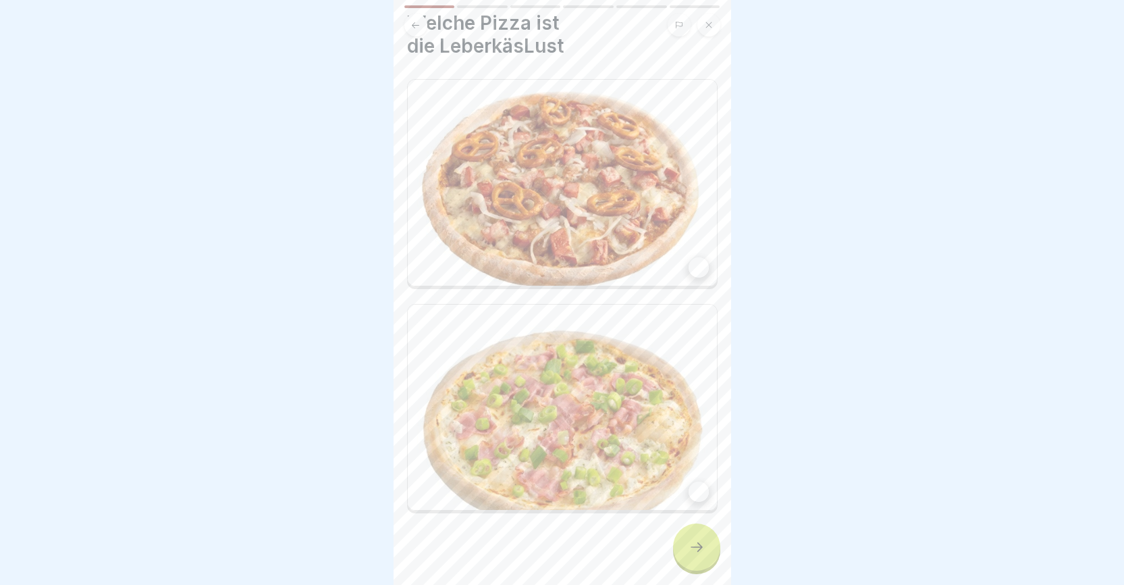
click at [693, 260] on div at bounding box center [699, 267] width 20 height 20
click at [689, 482] on div at bounding box center [699, 492] width 20 height 20
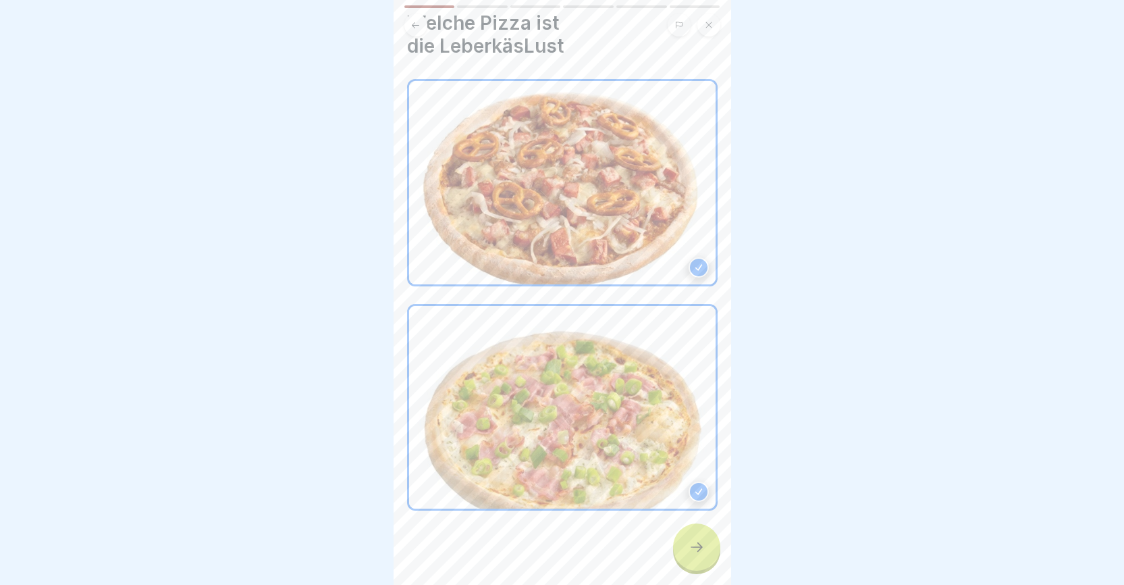
click at [692, 555] on icon at bounding box center [697, 547] width 16 height 16
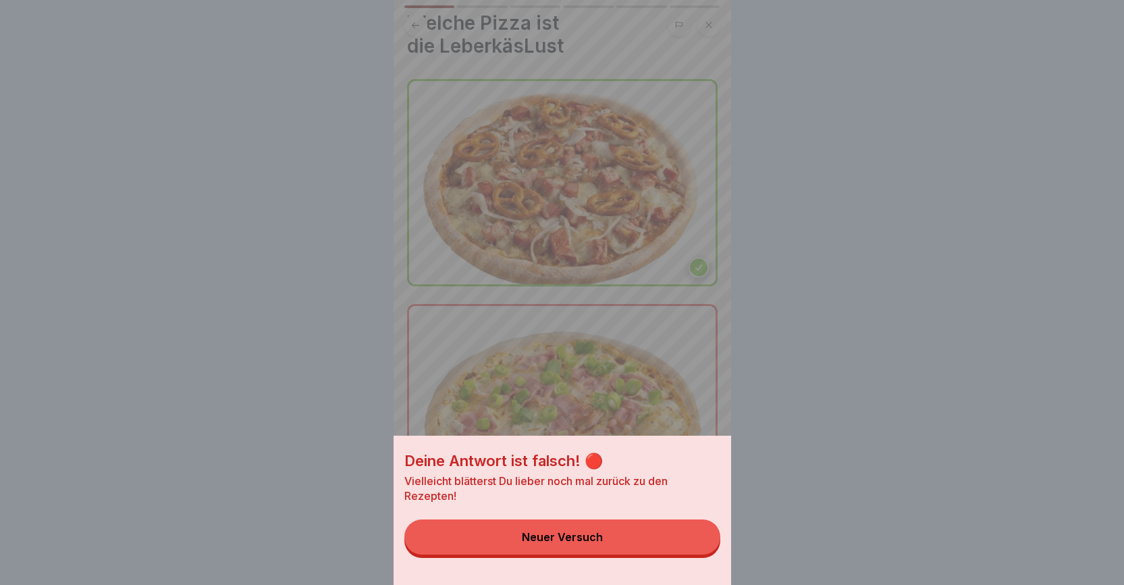
click at [603, 543] on div "Neuer Versuch" at bounding box center [562, 537] width 81 height 12
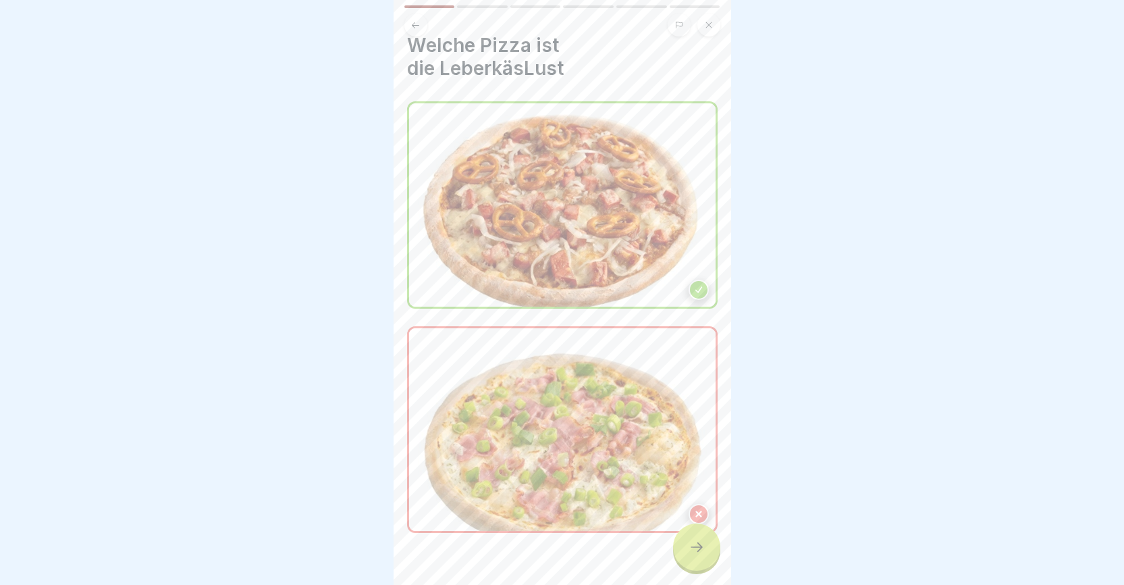
scroll to position [0, 0]
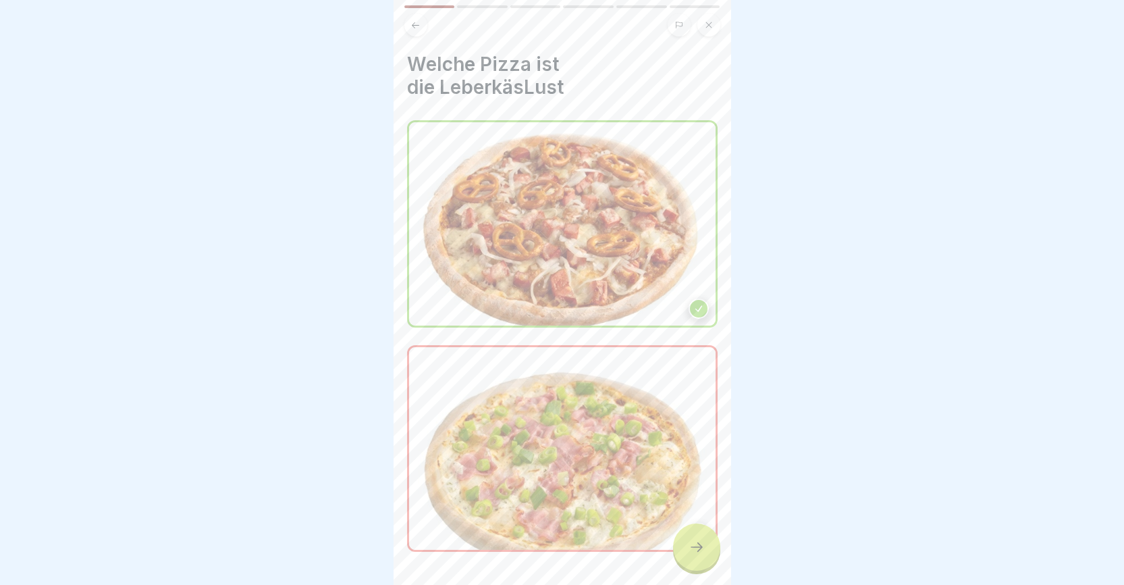
click at [694, 528] on icon at bounding box center [698, 532] width 9 height 9
click at [700, 554] on icon at bounding box center [697, 547] width 16 height 16
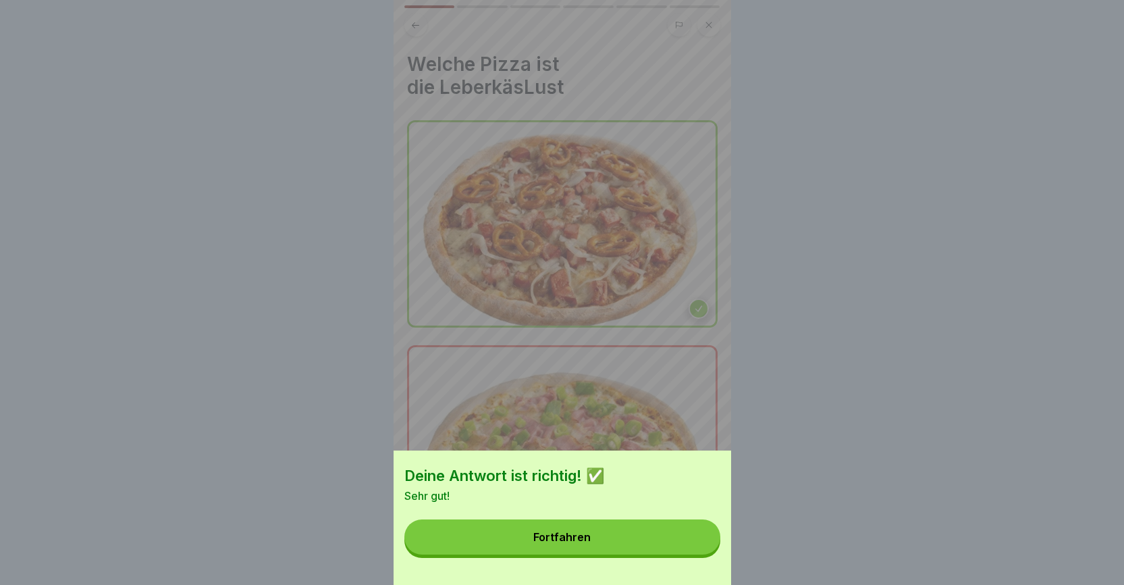
click at [659, 554] on button "Fortfahren" at bounding box center [563, 536] width 316 height 35
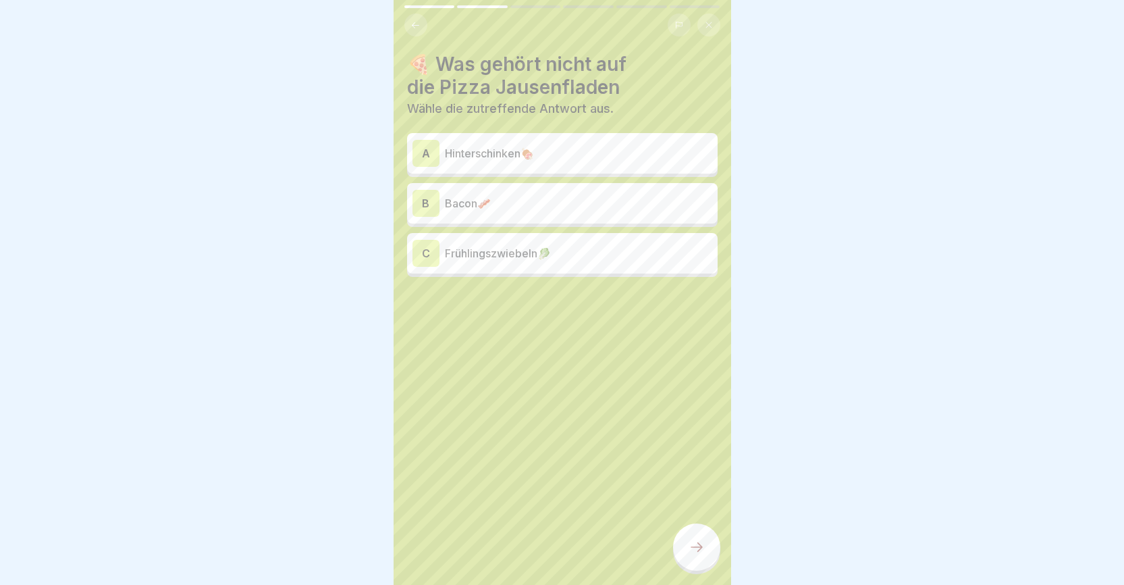
click at [434, 157] on div "A" at bounding box center [426, 153] width 27 height 27
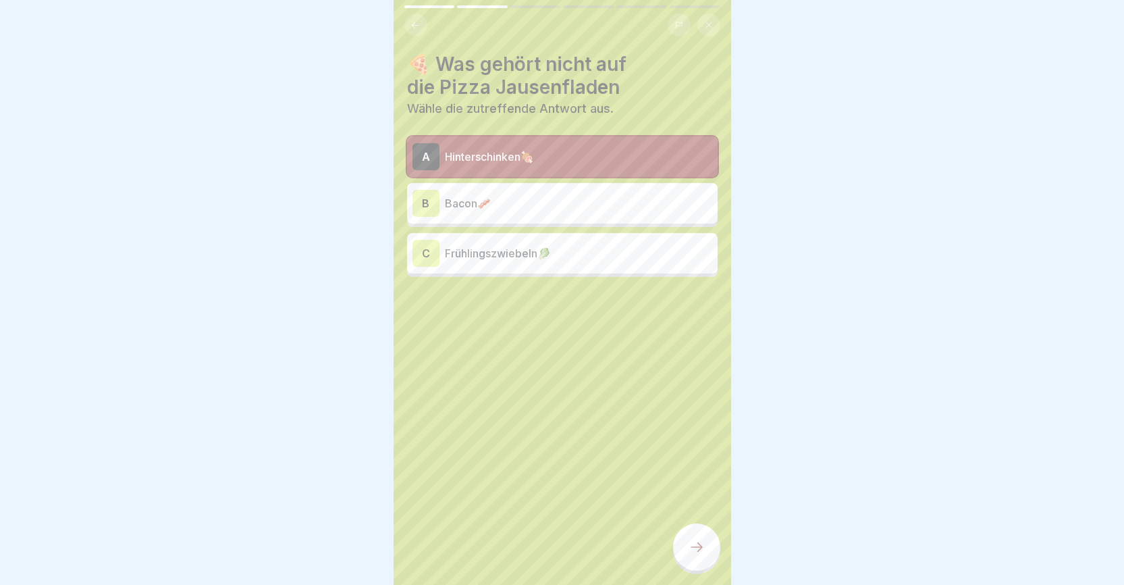
click at [702, 565] on div at bounding box center [696, 546] width 47 height 47
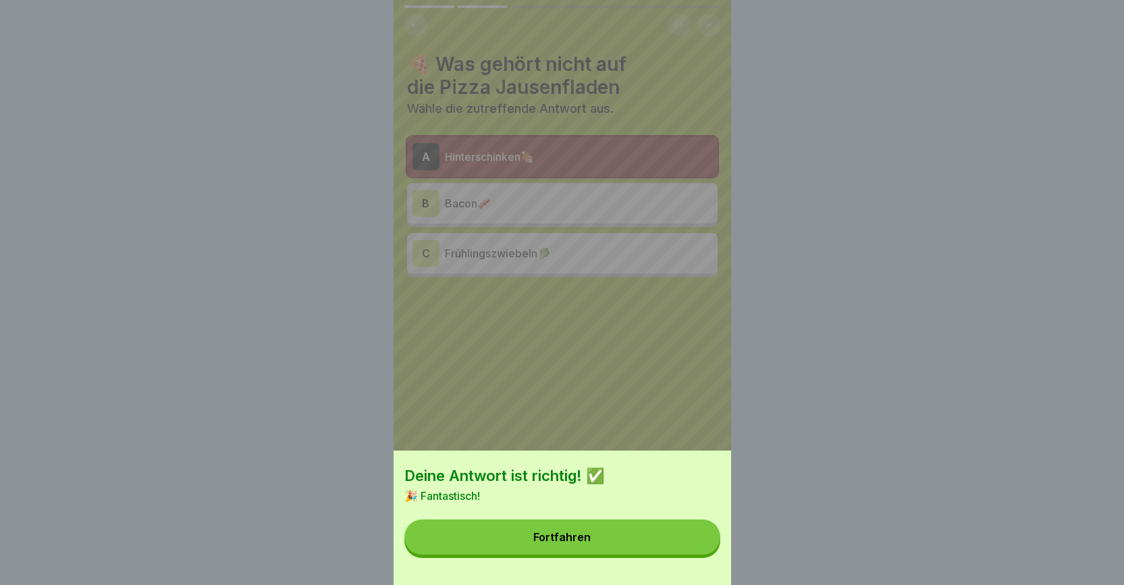
click at [622, 551] on button "Fortfahren" at bounding box center [563, 536] width 316 height 35
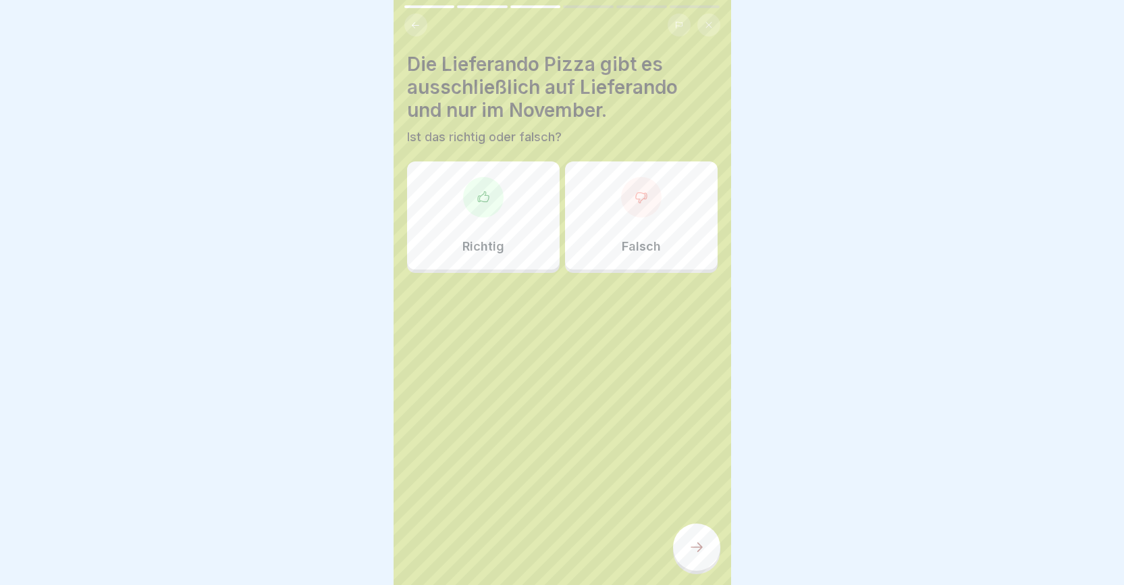
click at [621, 186] on div at bounding box center [641, 197] width 41 height 41
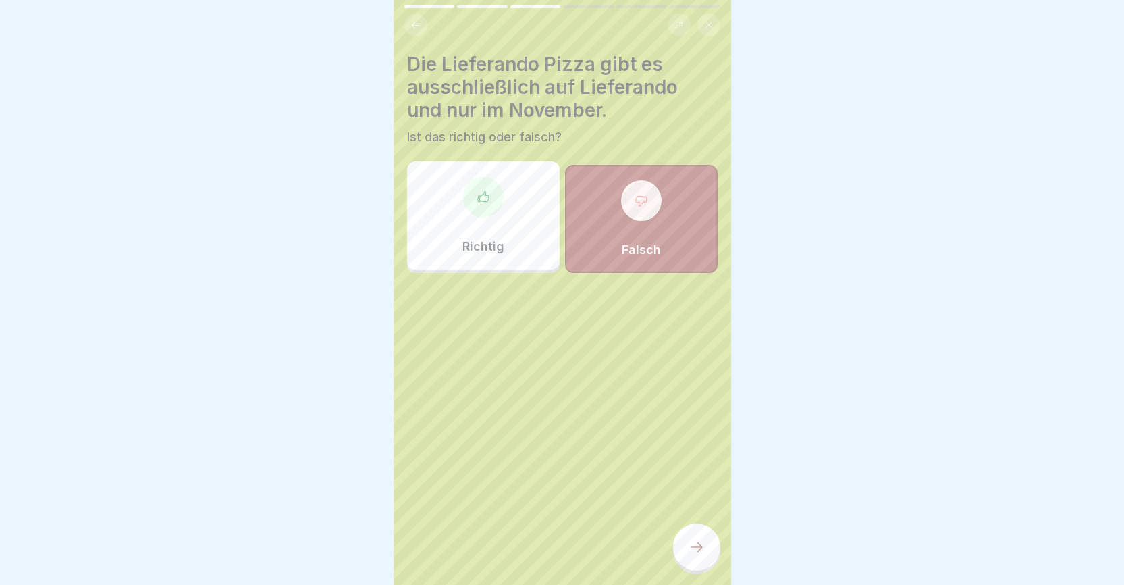
click at [695, 555] on icon at bounding box center [697, 547] width 16 height 16
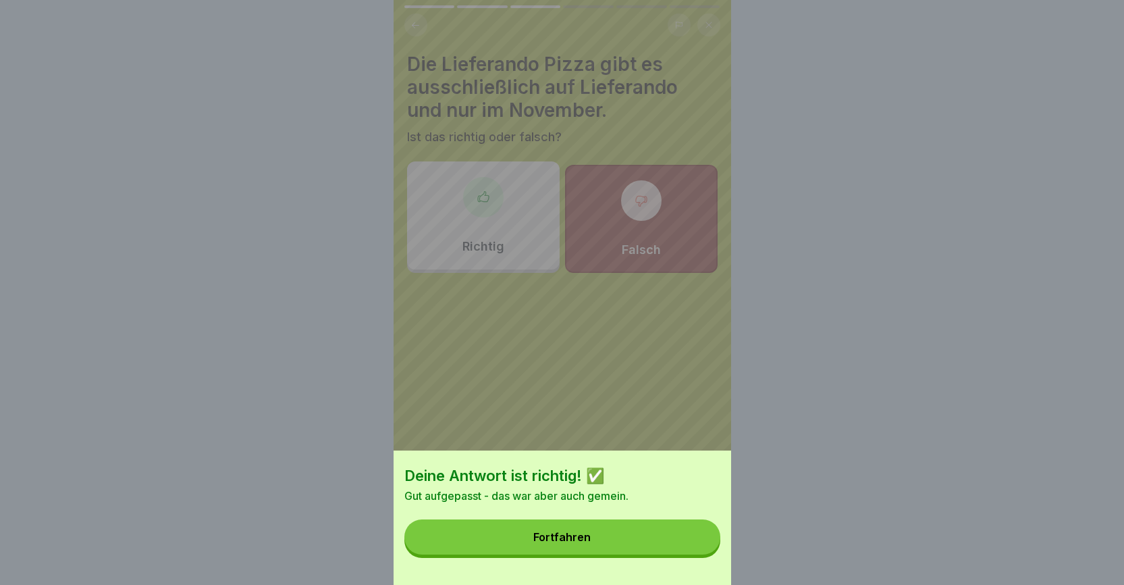
click at [610, 544] on button "Fortfahren" at bounding box center [563, 536] width 316 height 35
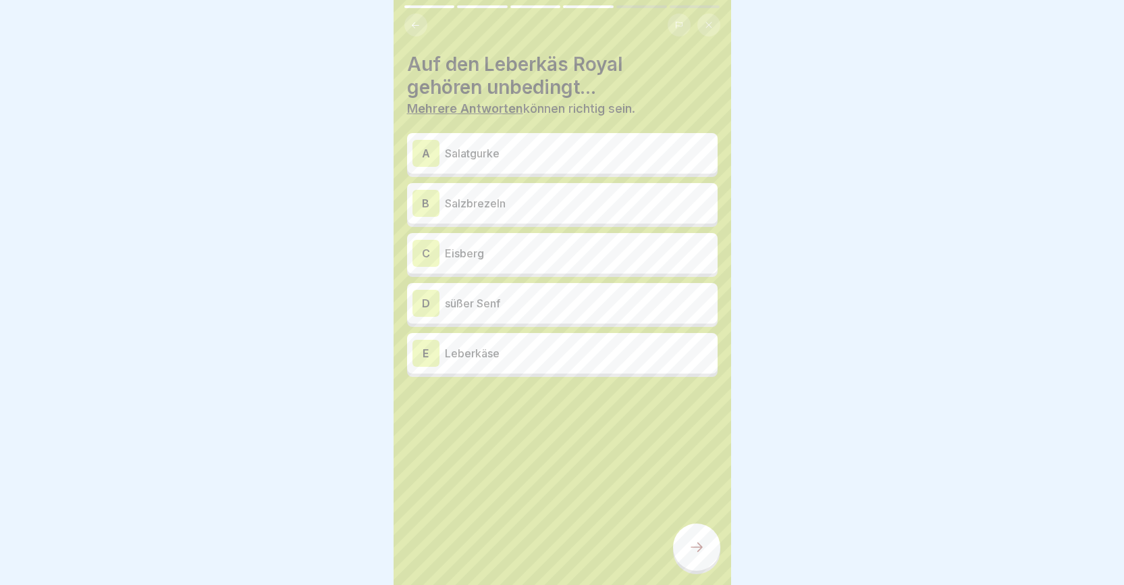
click at [430, 207] on div "B" at bounding box center [426, 203] width 27 height 27
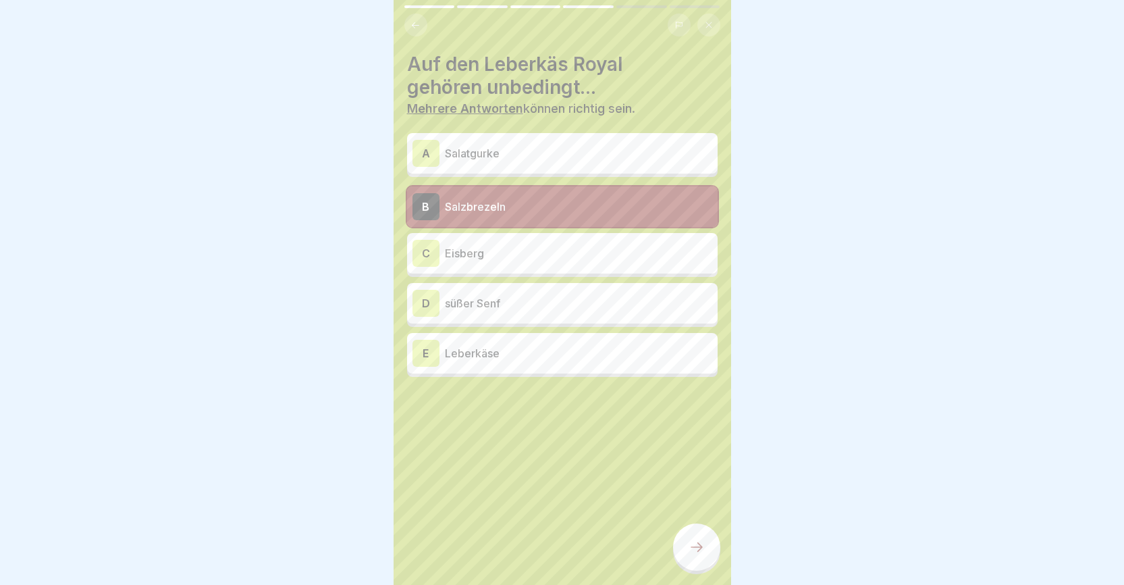
click at [434, 310] on div "D" at bounding box center [426, 303] width 27 height 27
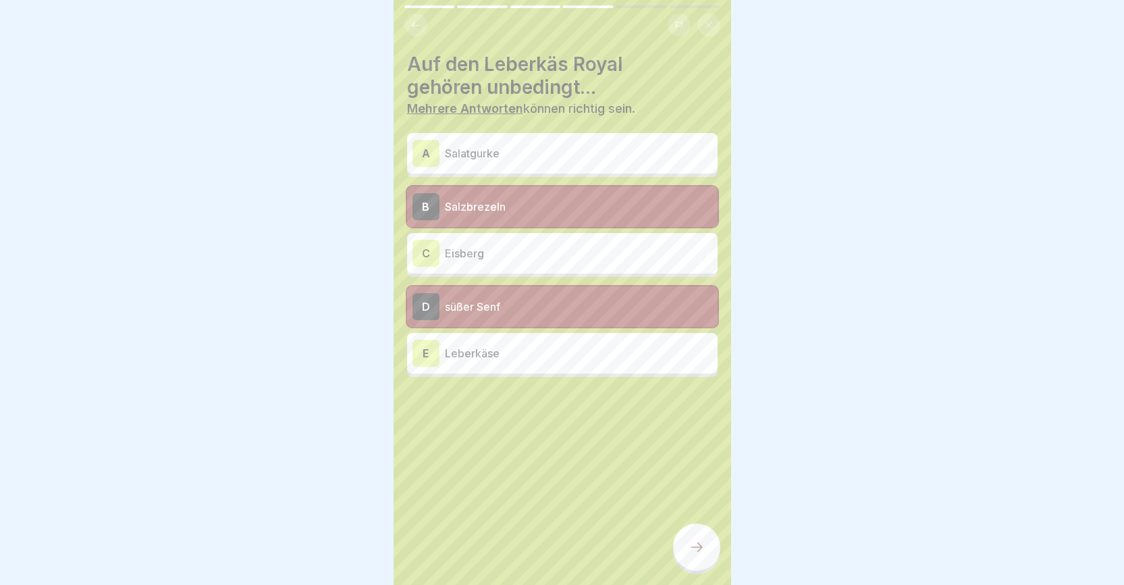
click at [432, 358] on div "E" at bounding box center [426, 353] width 27 height 27
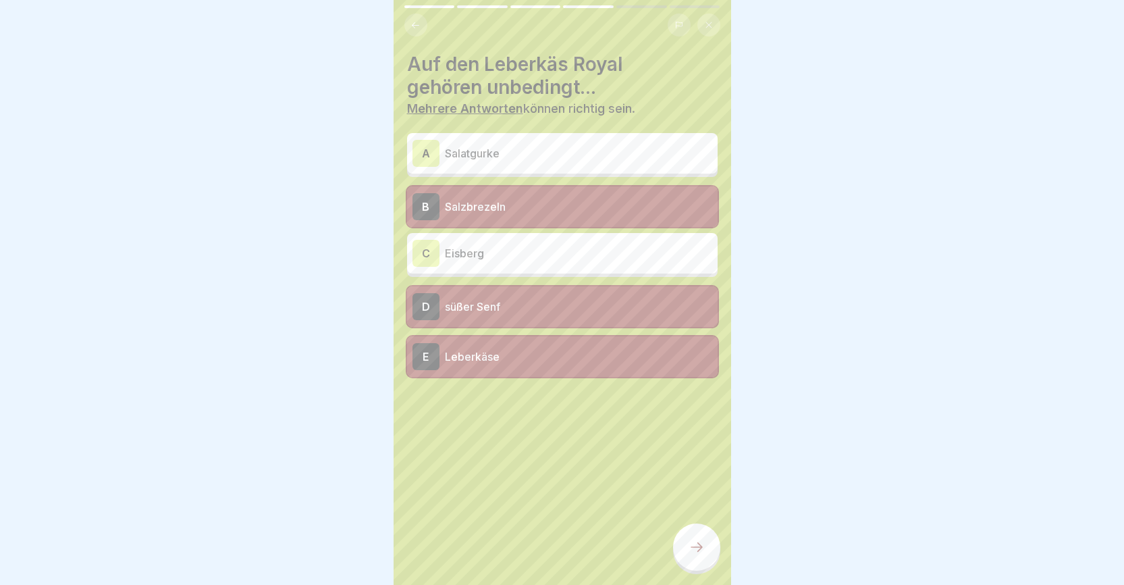
click at [690, 555] on icon at bounding box center [697, 547] width 16 height 16
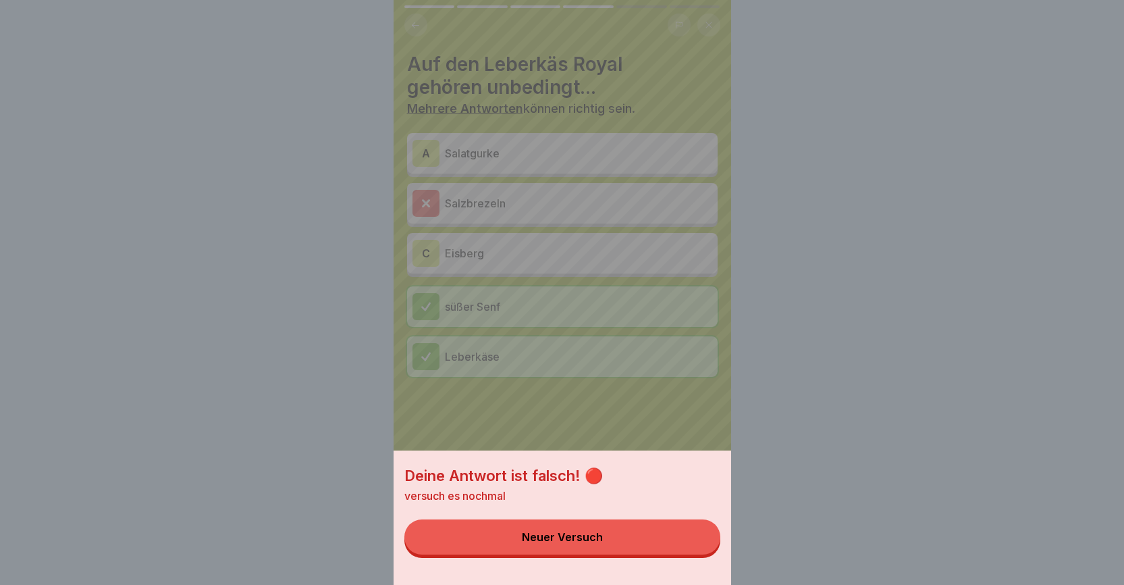
click at [622, 552] on button "Neuer Versuch" at bounding box center [563, 536] width 316 height 35
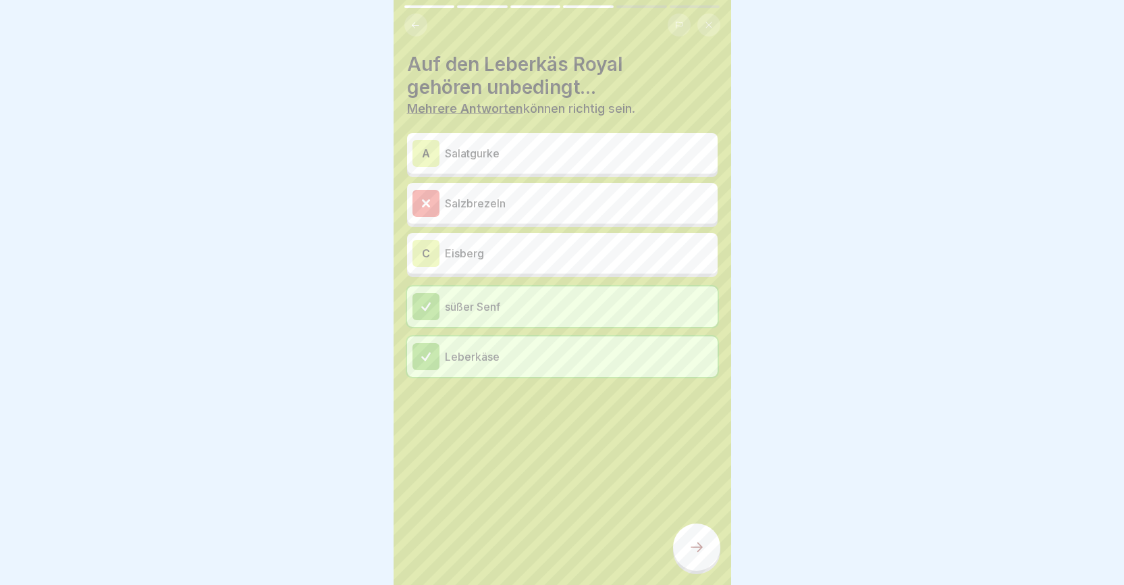
click at [690, 555] on icon at bounding box center [697, 547] width 16 height 16
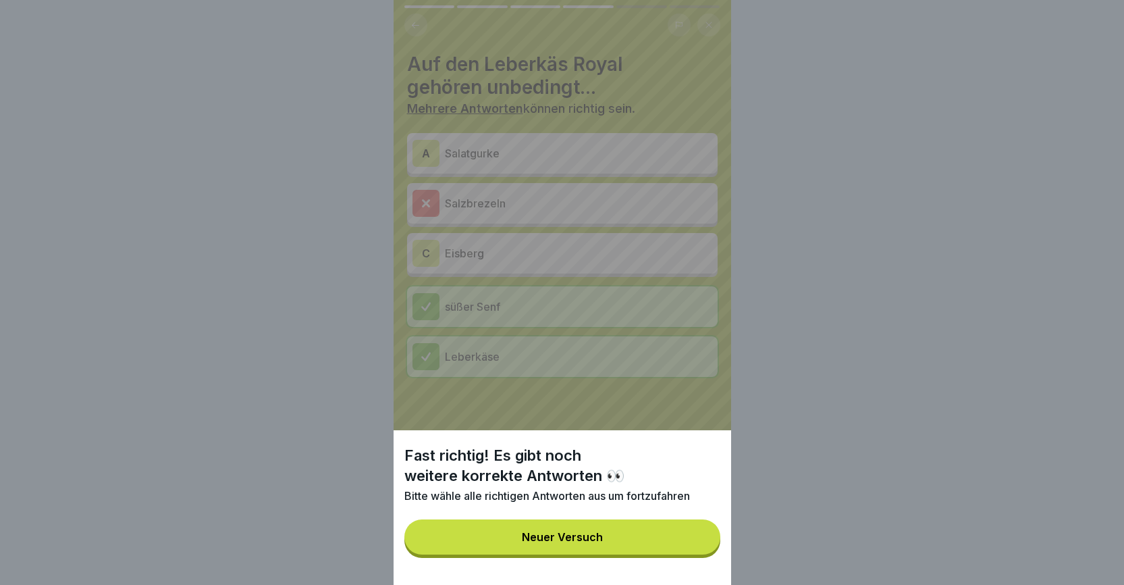
click at [631, 552] on button "Neuer Versuch" at bounding box center [563, 536] width 316 height 35
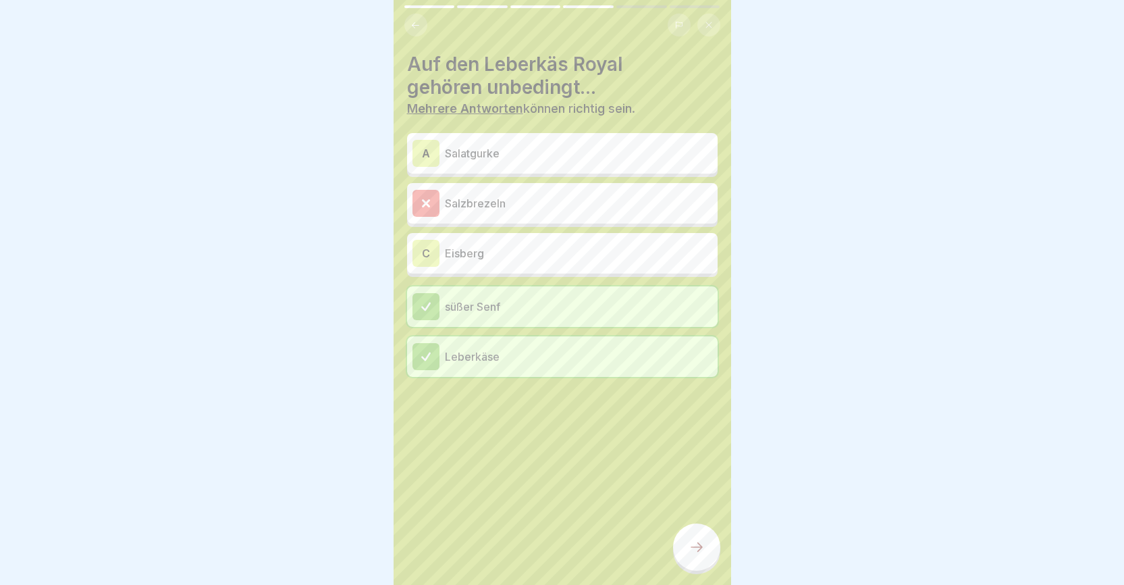
click at [425, 205] on icon at bounding box center [426, 203] width 12 height 12
click at [427, 205] on icon at bounding box center [426, 203] width 6 height 6
click at [426, 150] on div "A" at bounding box center [426, 153] width 27 height 27
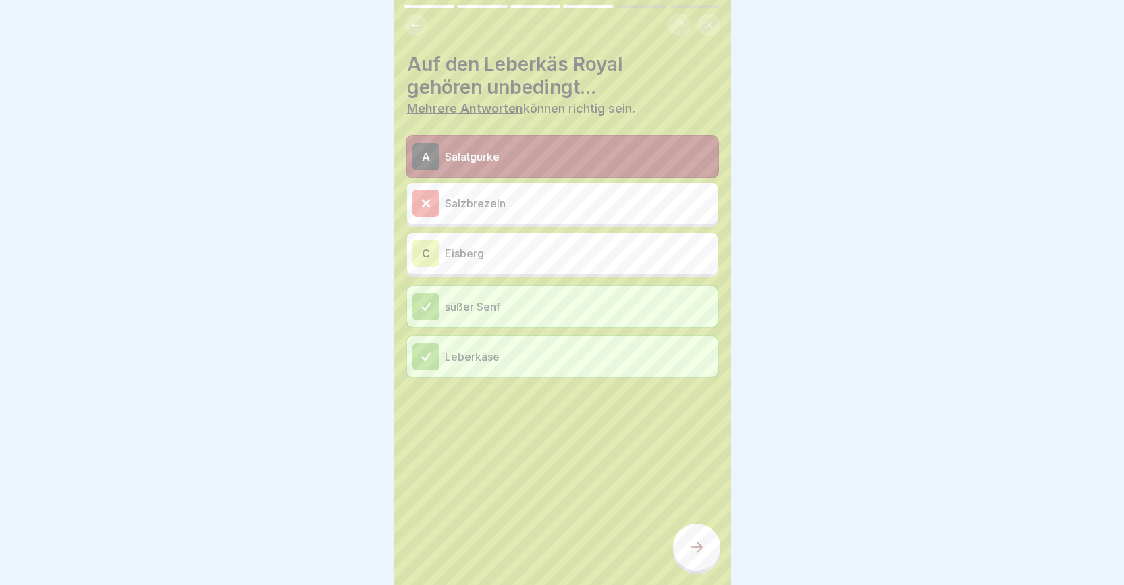
click at [426, 256] on div "C" at bounding box center [426, 253] width 27 height 27
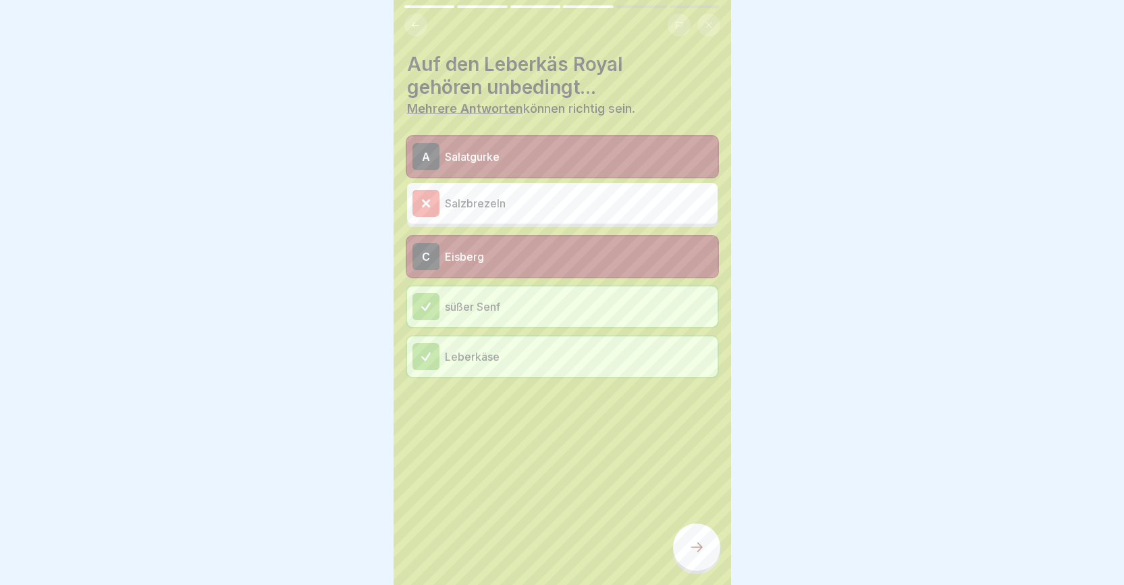
click at [689, 554] on icon at bounding box center [697, 547] width 16 height 16
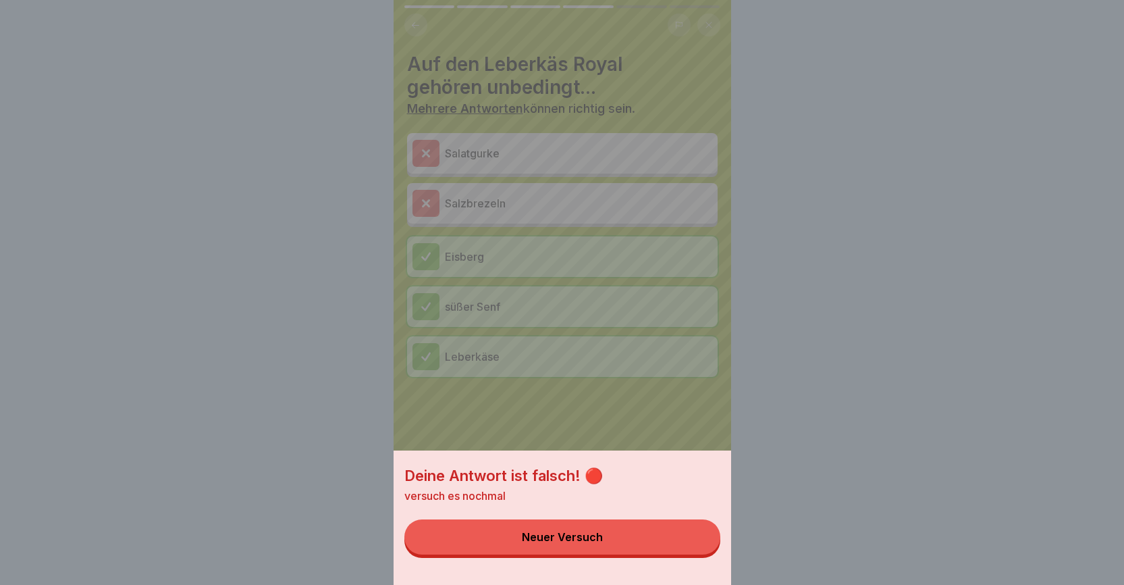
click at [592, 543] on div "Neuer Versuch" at bounding box center [562, 537] width 81 height 12
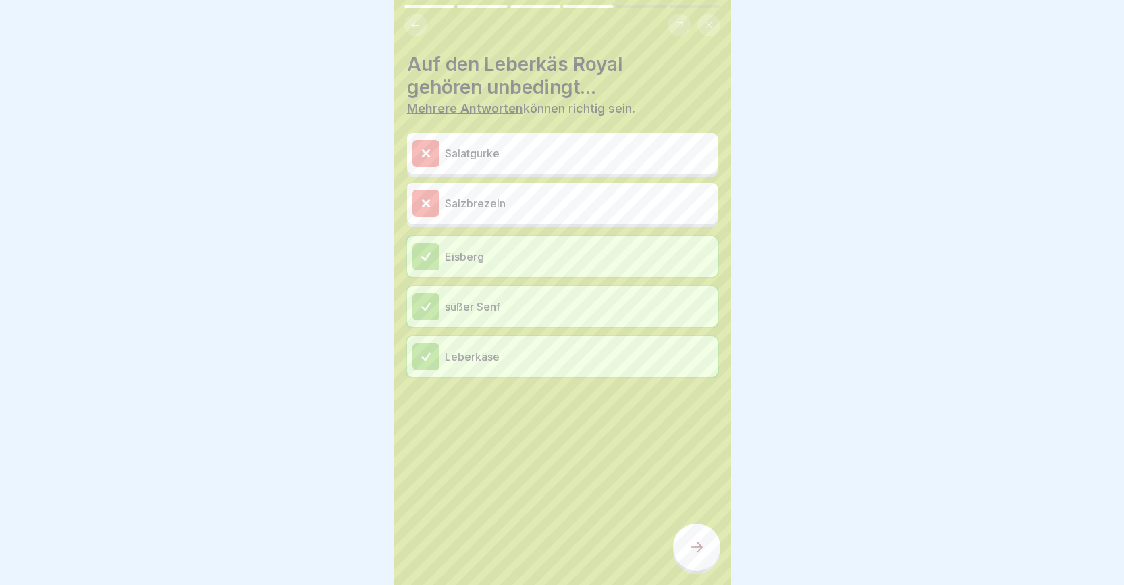
click at [692, 552] on icon at bounding box center [697, 547] width 16 height 16
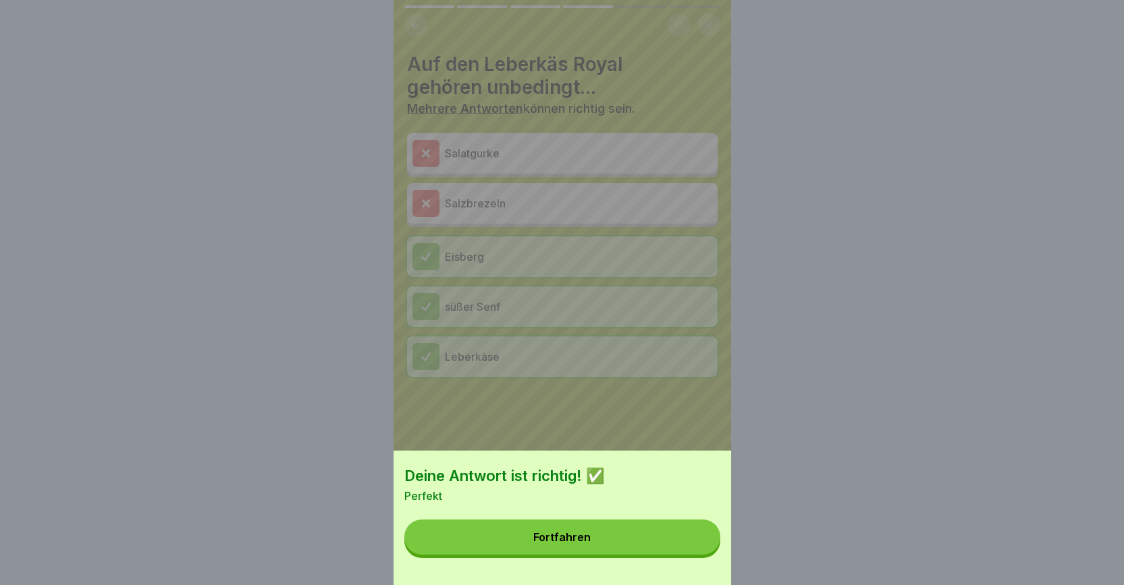
click at [625, 551] on button "Fortfahren" at bounding box center [563, 536] width 316 height 35
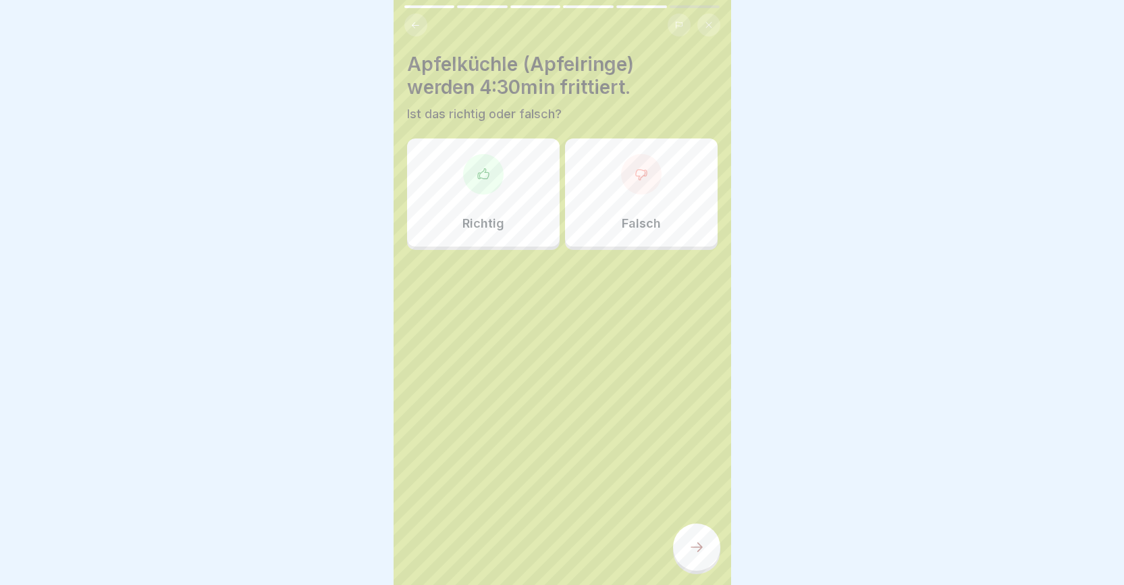
click at [608, 192] on div "Falsch" at bounding box center [641, 192] width 153 height 108
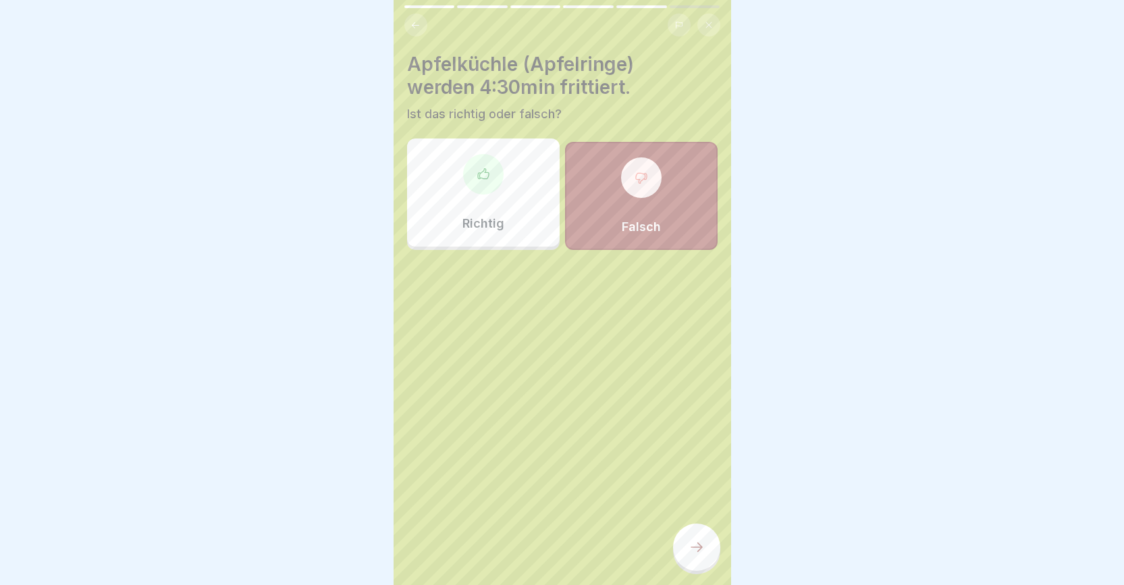
click at [703, 555] on icon at bounding box center [697, 547] width 16 height 16
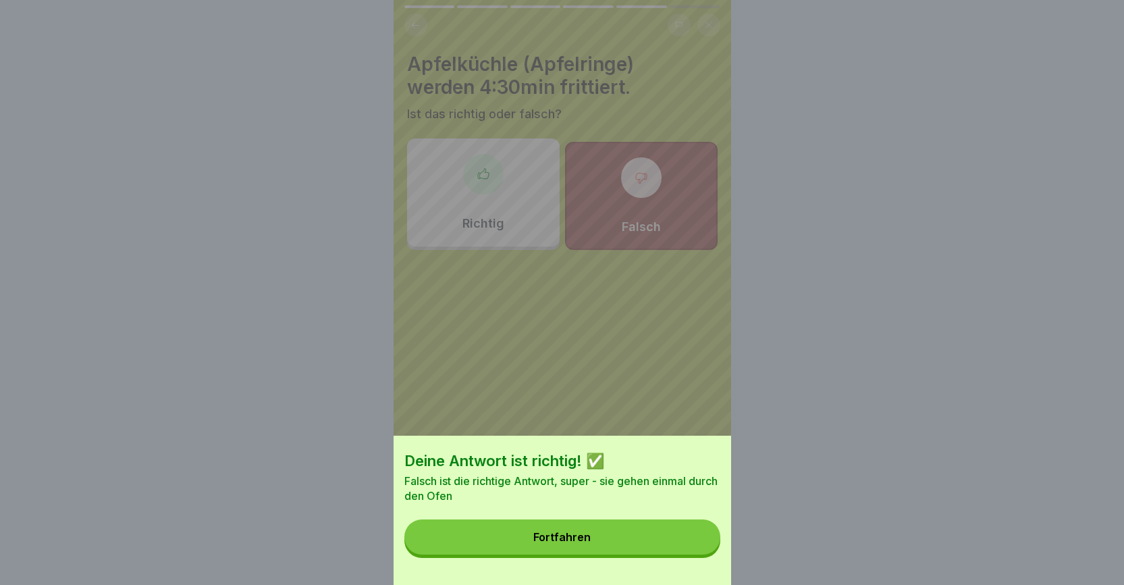
click at [616, 536] on button "Fortfahren" at bounding box center [563, 536] width 316 height 35
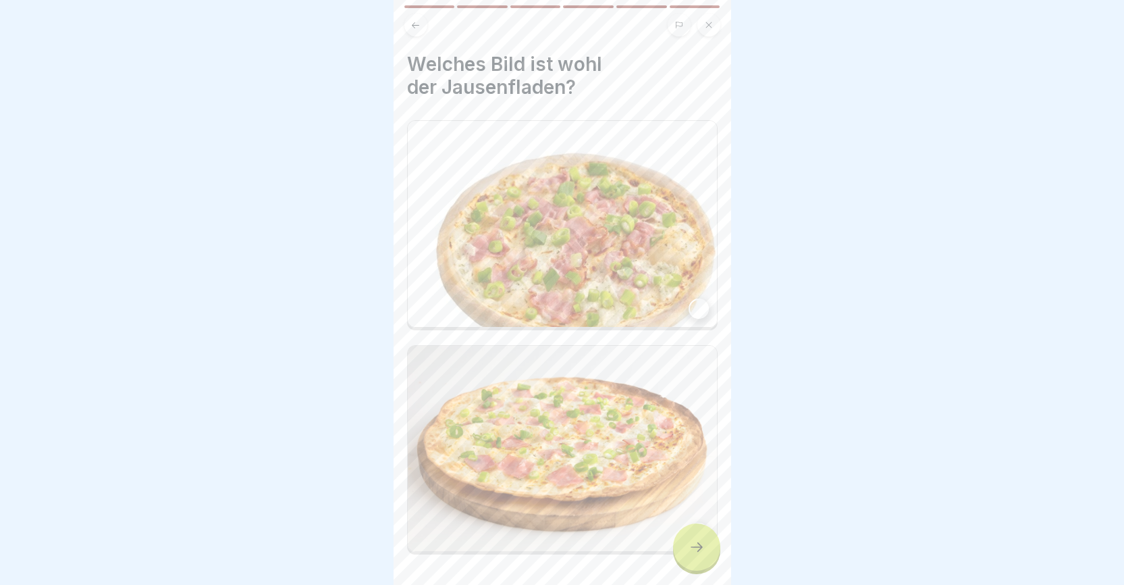
click at [689, 301] on div at bounding box center [699, 308] width 20 height 20
click at [692, 550] on icon at bounding box center [697, 547] width 16 height 16
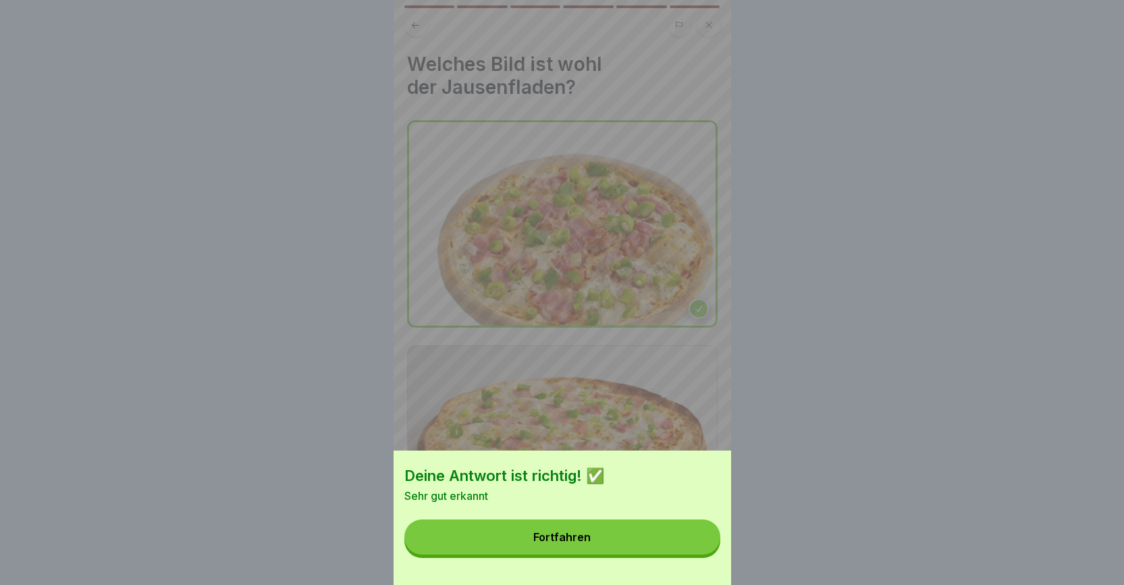
click at [642, 548] on button "Fortfahren" at bounding box center [563, 536] width 316 height 35
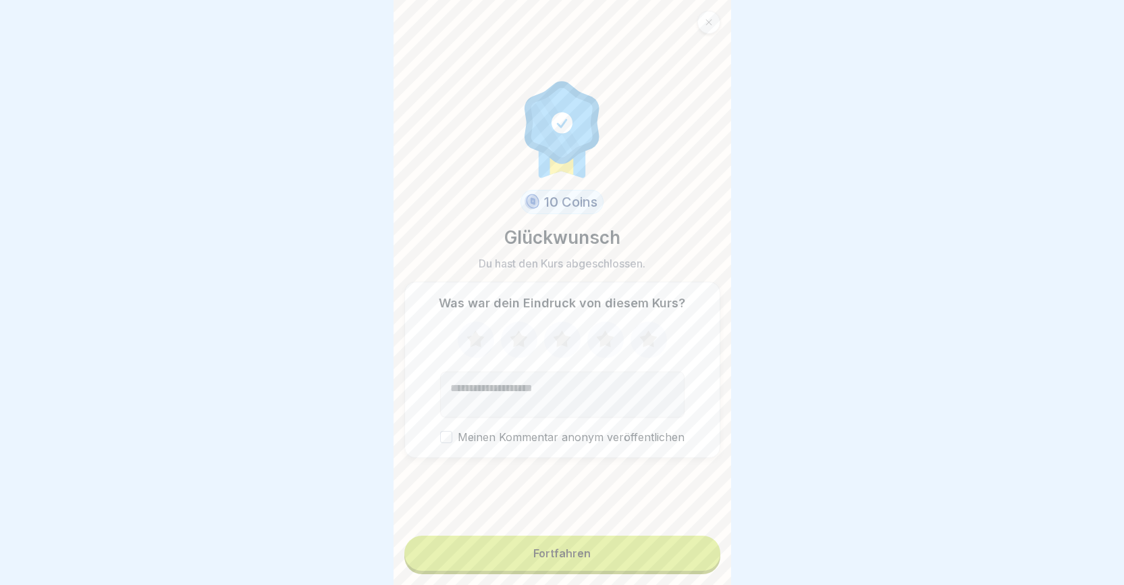
click at [574, 559] on div "Fortfahren" at bounding box center [562, 553] width 57 height 12
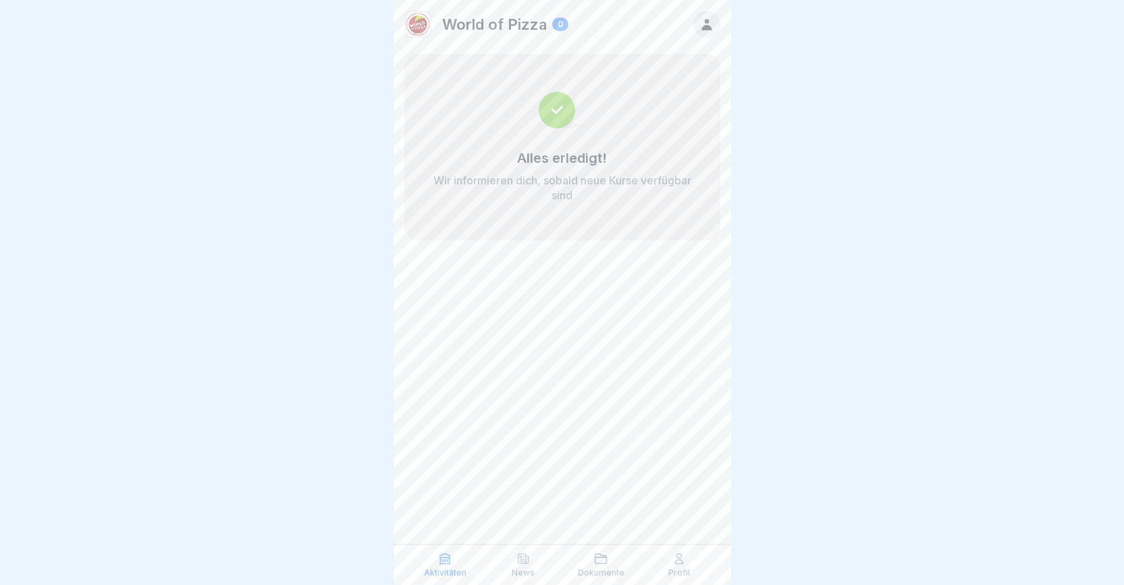
scroll to position [10, 0]
click at [676, 572] on p "Profil" at bounding box center [680, 572] width 22 height 9
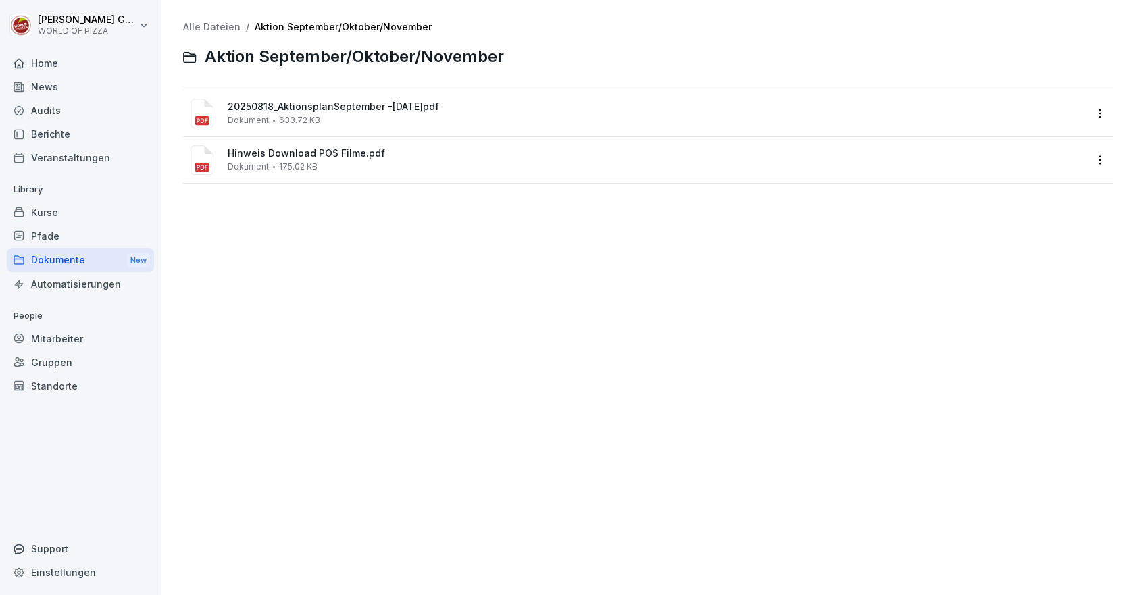
click at [47, 134] on div "Berichte" at bounding box center [80, 134] width 147 height 24
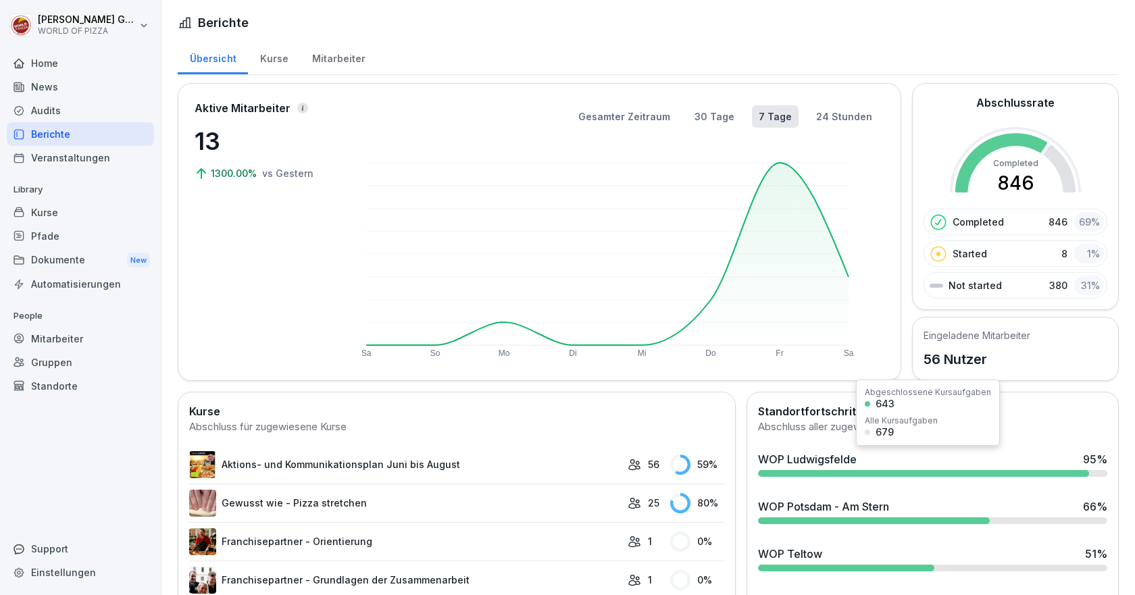
click at [804, 469] on div "WOP Ludwigsfelde 95 %" at bounding box center [932, 464] width 360 height 36
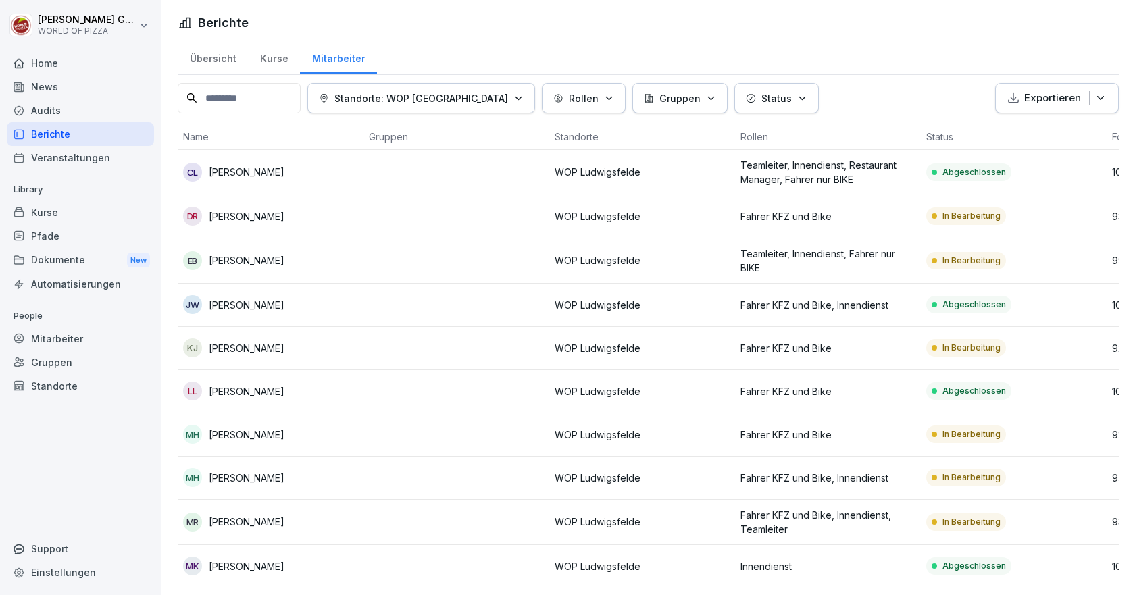
click at [797, 95] on icon "button" at bounding box center [802, 98] width 10 height 10
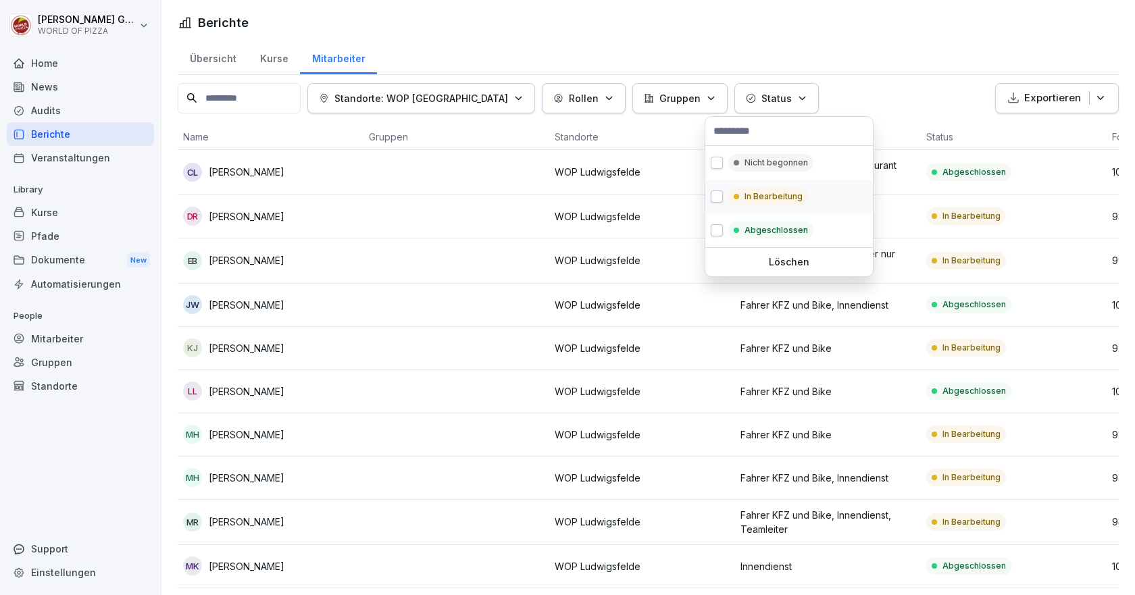
click at [762, 199] on p "In Bearbeitung" at bounding box center [773, 196] width 58 height 12
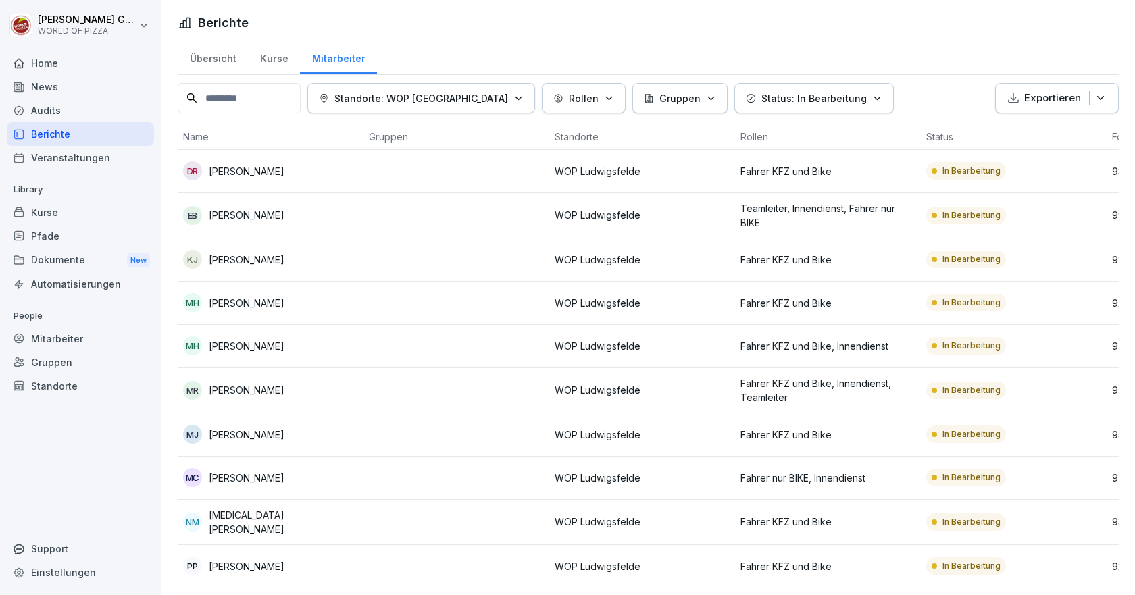
click at [464, 217] on html "Tobias Goldmann WORLD OF PIZZA Home News Audits Berichte Veranstaltungen Librar…" at bounding box center [567, 297] width 1135 height 595
click at [73, 28] on html "Tobias Goldmann WORLD OF PIZZA Home News Audits Berichte Veranstaltungen Librar…" at bounding box center [567, 297] width 1135 height 595
click at [51, 10] on html "Tobias Goldmann WORLD OF PIZZA Home News Audits Berichte Veranstaltungen Librar…" at bounding box center [567, 297] width 1135 height 595
click at [29, 70] on div "Home" at bounding box center [80, 63] width 147 height 24
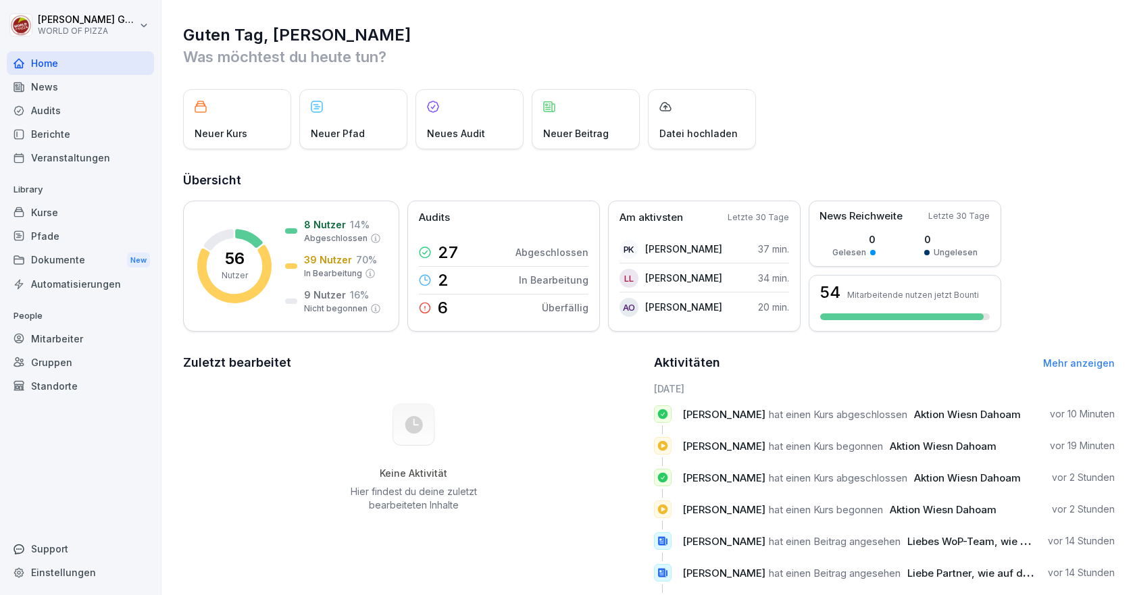
click at [47, 112] on div "Audits" at bounding box center [80, 111] width 147 height 24
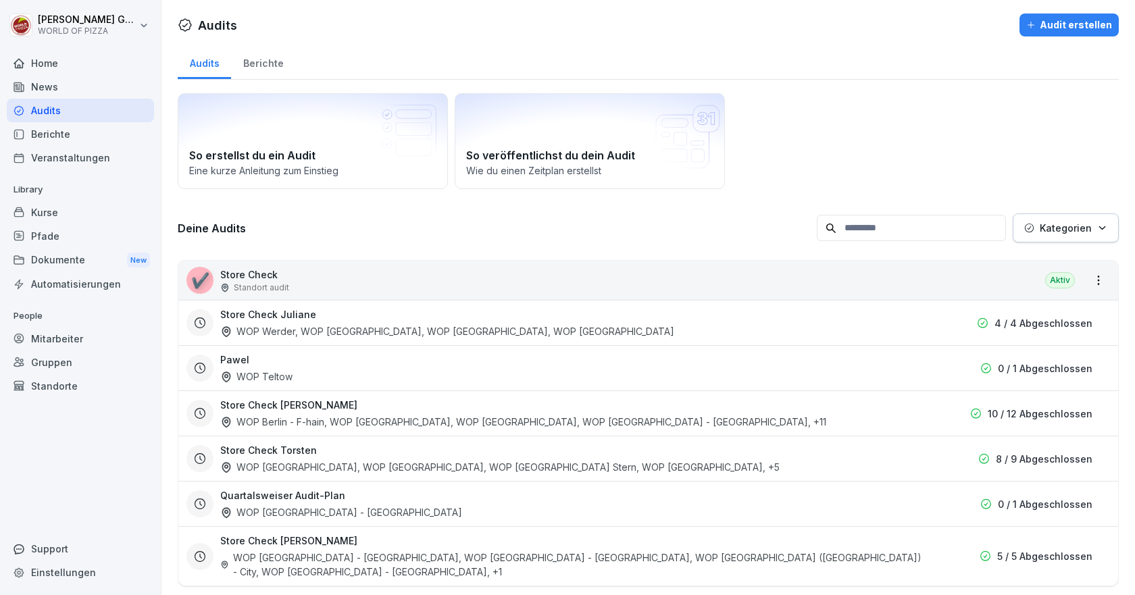
click at [259, 282] on p "Standort audit" at bounding box center [261, 288] width 55 height 12
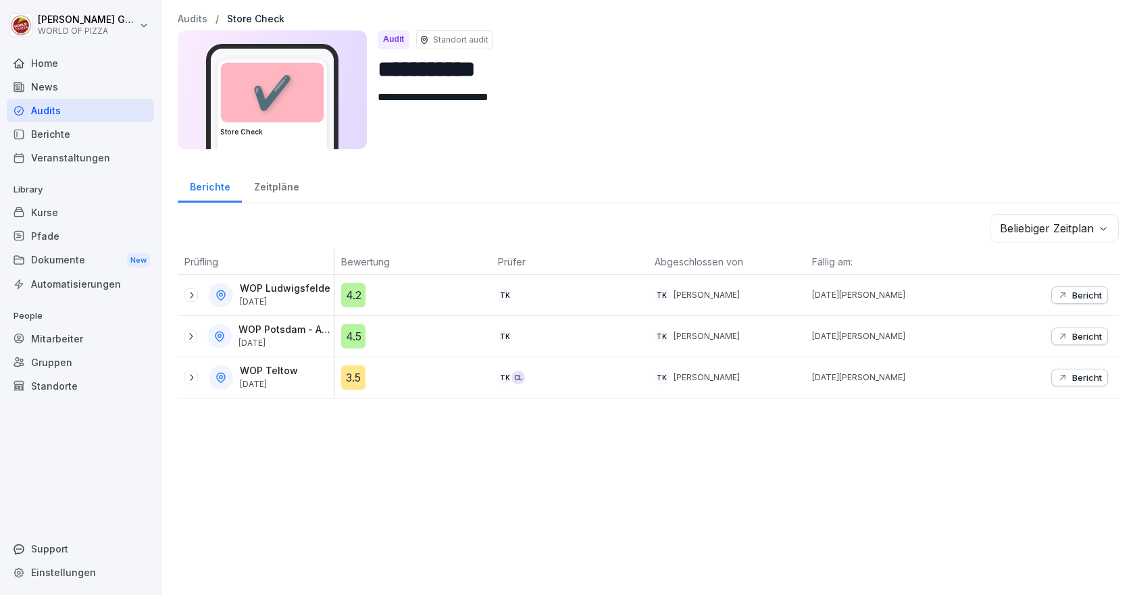
click at [1076, 383] on button "Bericht" at bounding box center [1079, 378] width 57 height 18
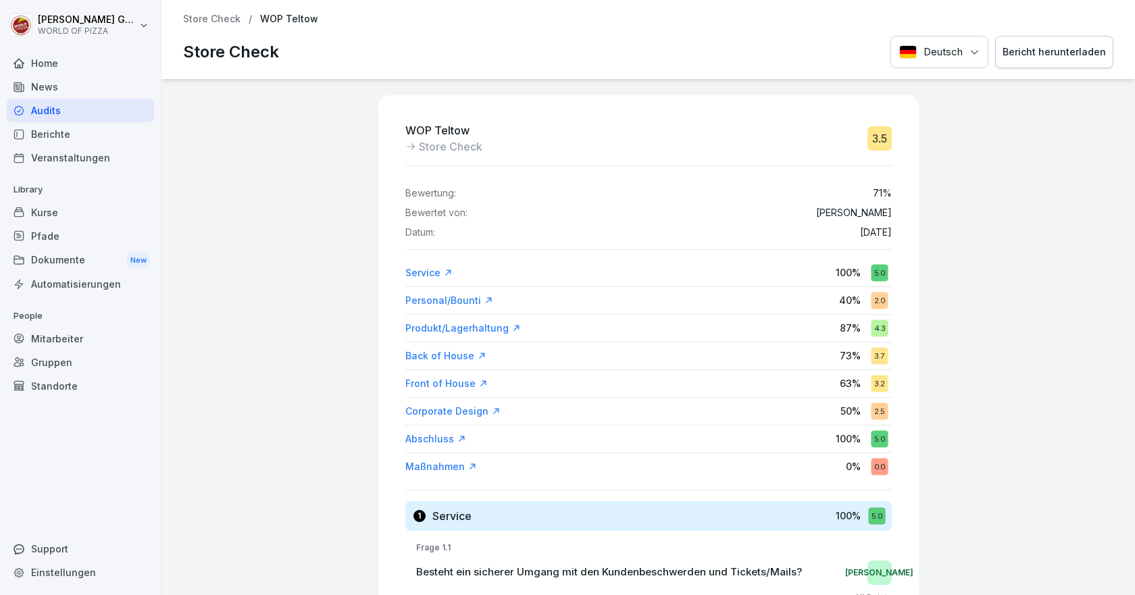
click at [1045, 54] on div "Bericht herunterladen" at bounding box center [1053, 52] width 103 height 15
